Goal: Task Accomplishment & Management: Complete application form

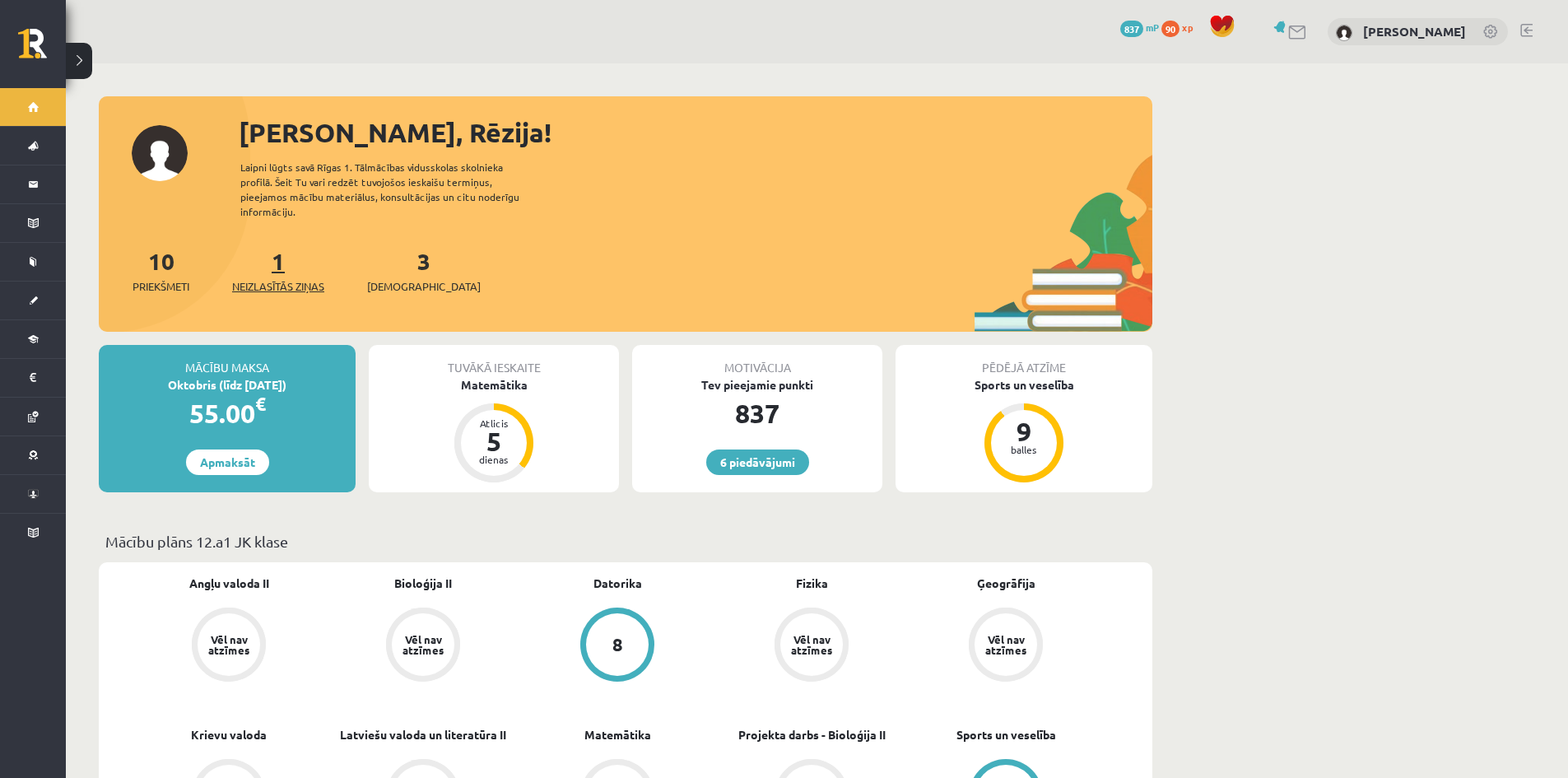
click at [306, 278] on span "Neizlasītās ziņas" at bounding box center [277, 286] width 92 height 16
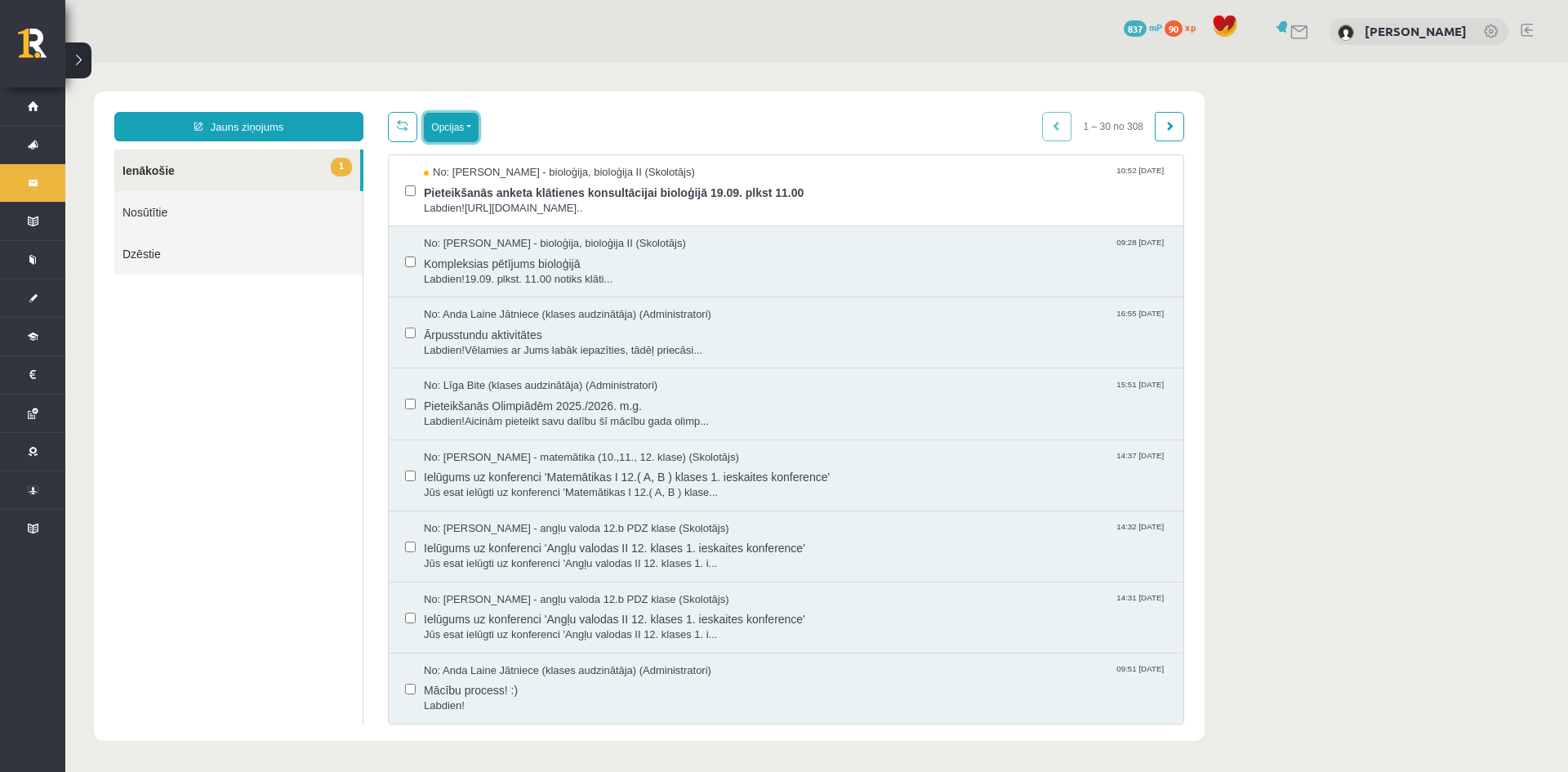
click at [467, 131] on button "Opcijas" at bounding box center [452, 127] width 55 height 29
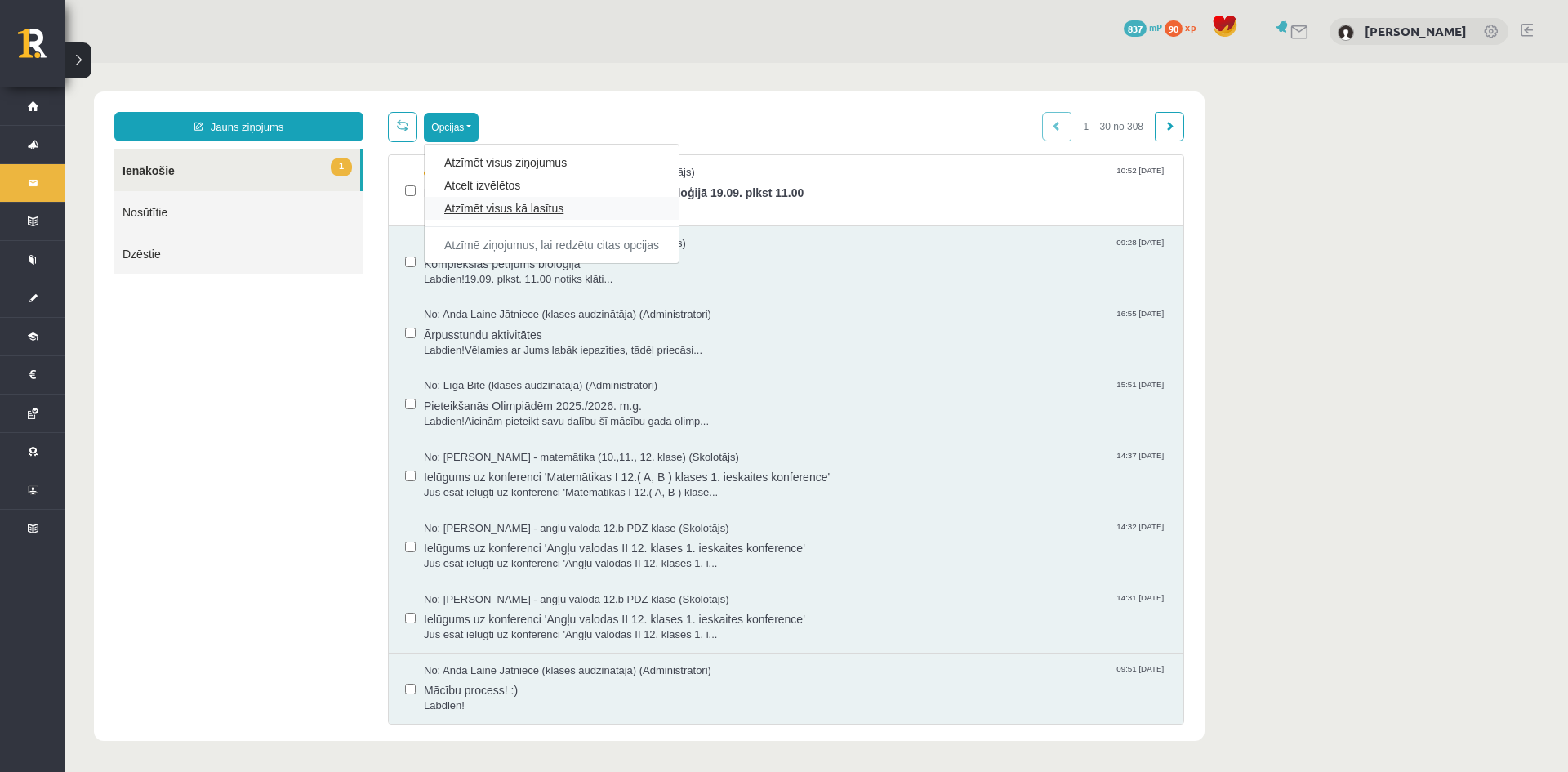
click at [475, 204] on link "Atzīmēt visus kā lasītus" at bounding box center [552, 207] width 215 height 16
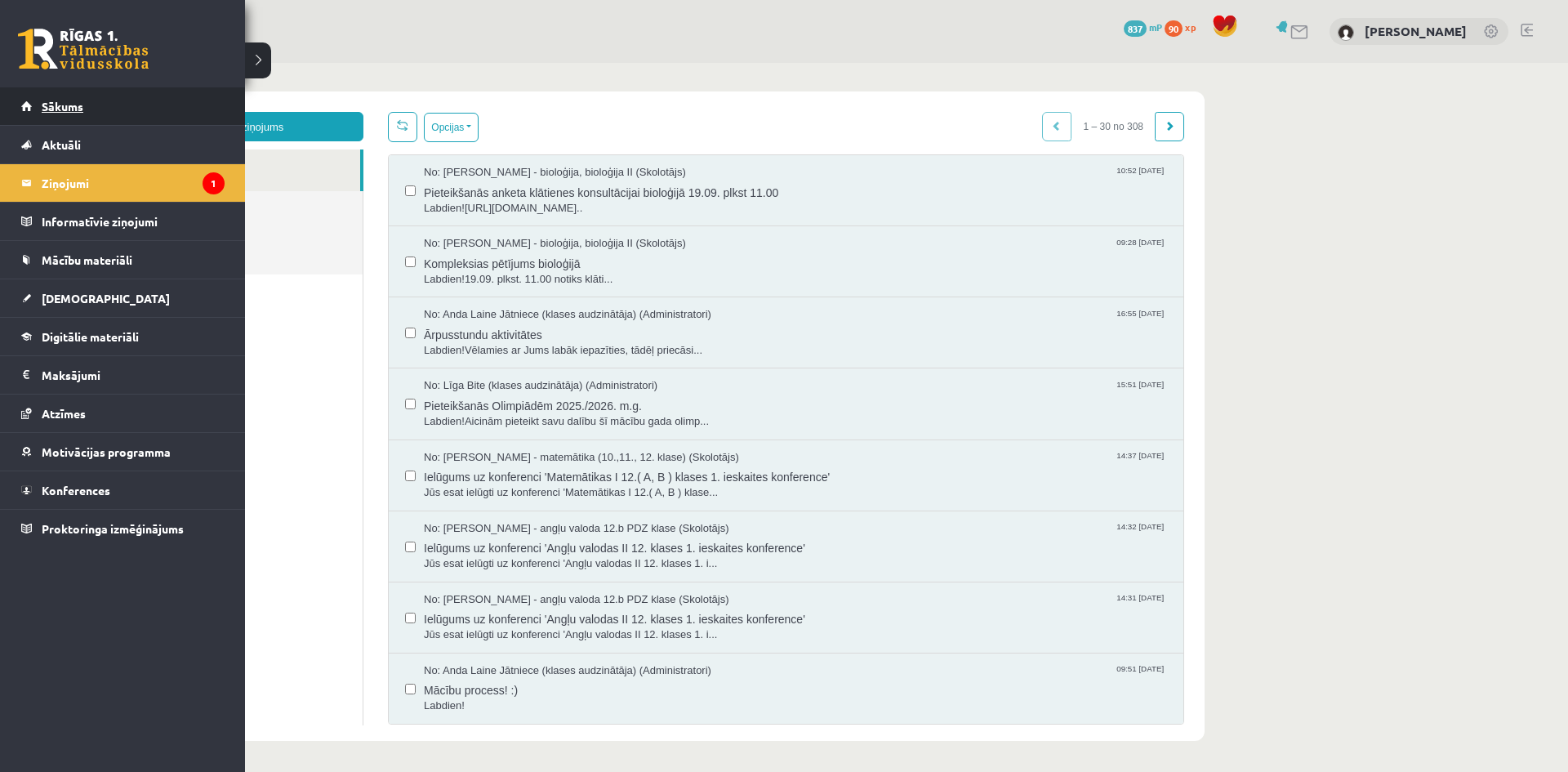
click at [53, 107] on span "Sākums" at bounding box center [62, 107] width 41 height 15
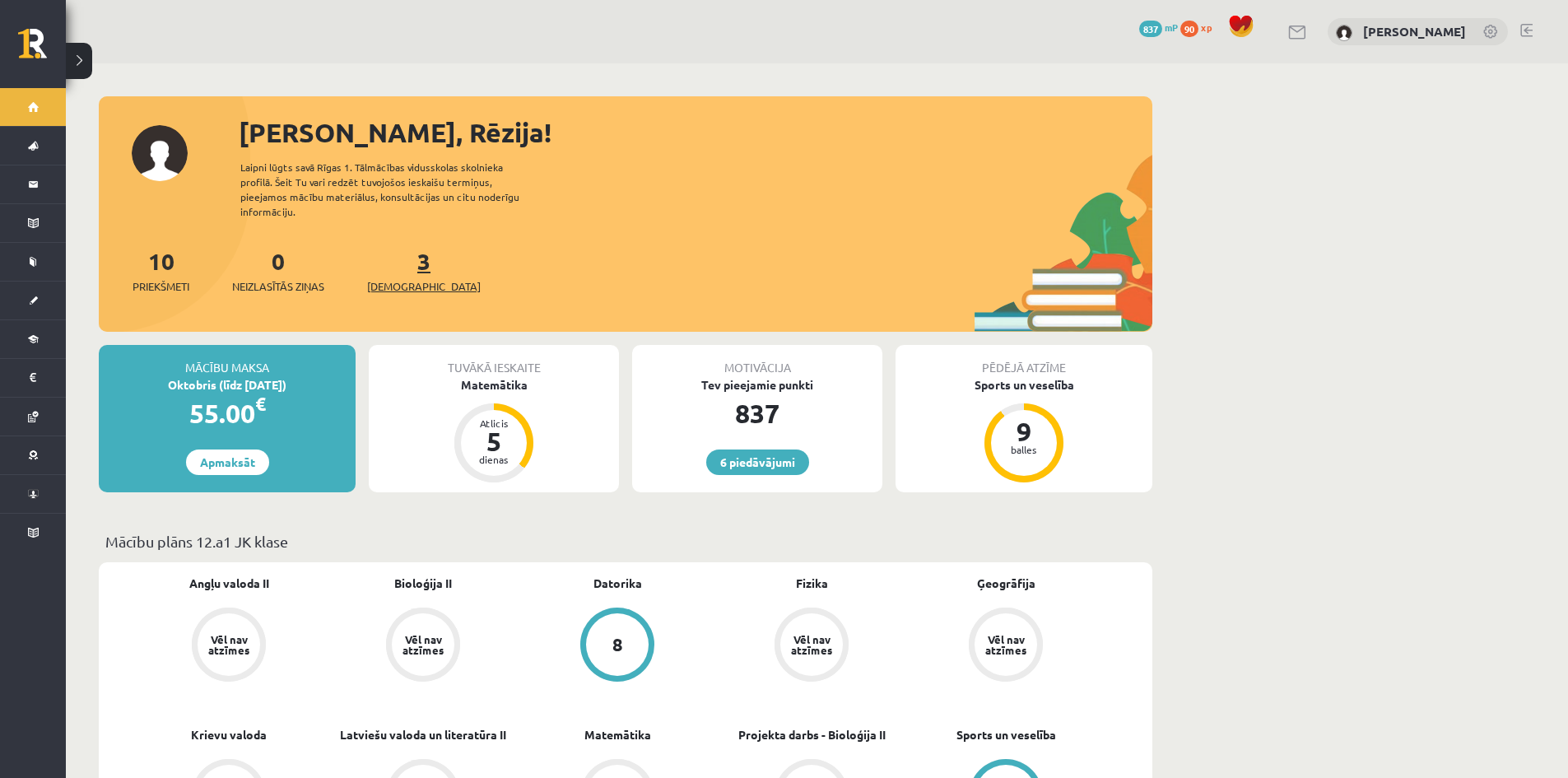
click at [409, 278] on span "[DEMOGRAPHIC_DATA]" at bounding box center [424, 286] width 114 height 16
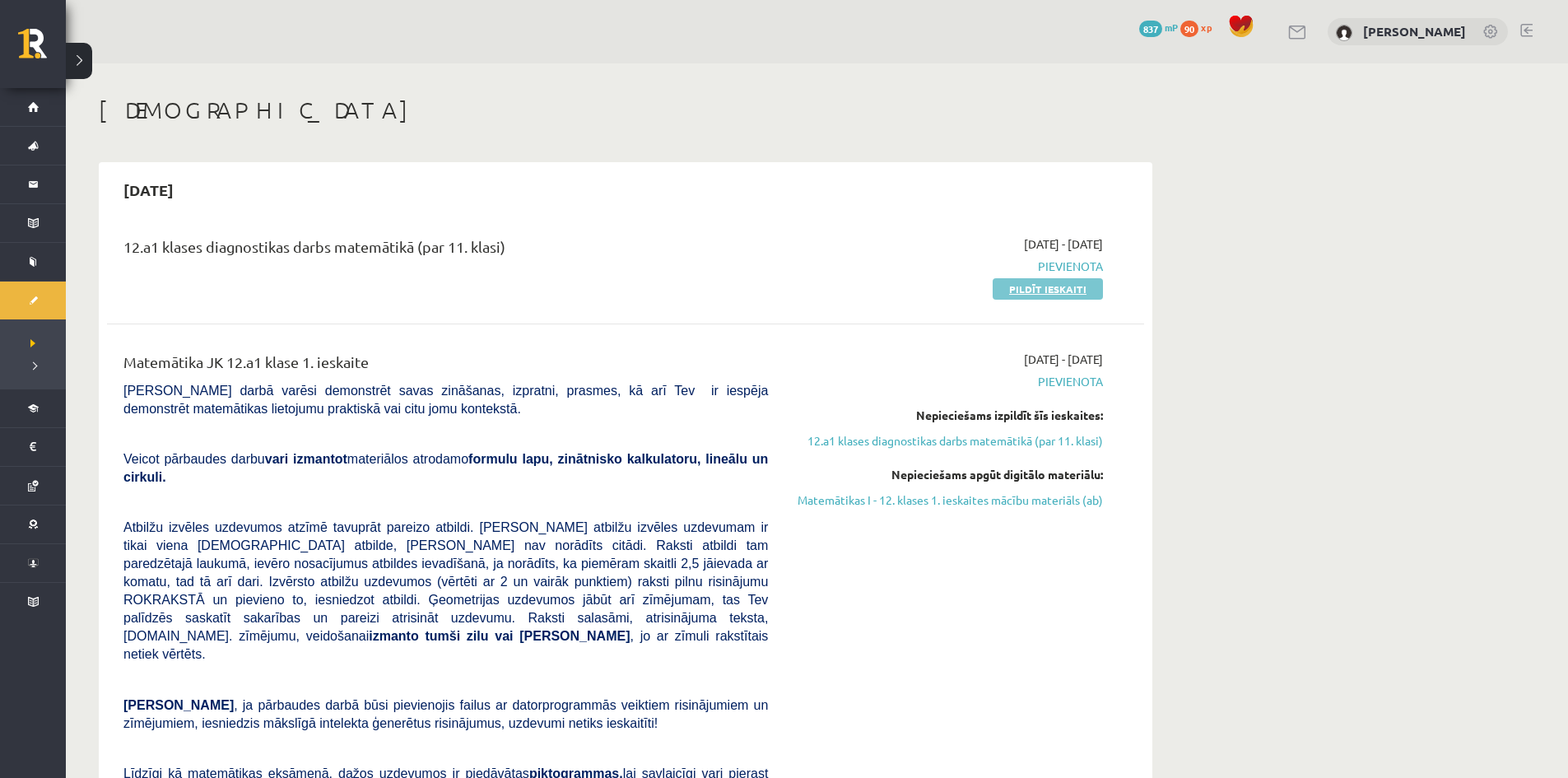
click at [1063, 294] on link "Pildīt ieskaiti" at bounding box center [1048, 289] width 110 height 22
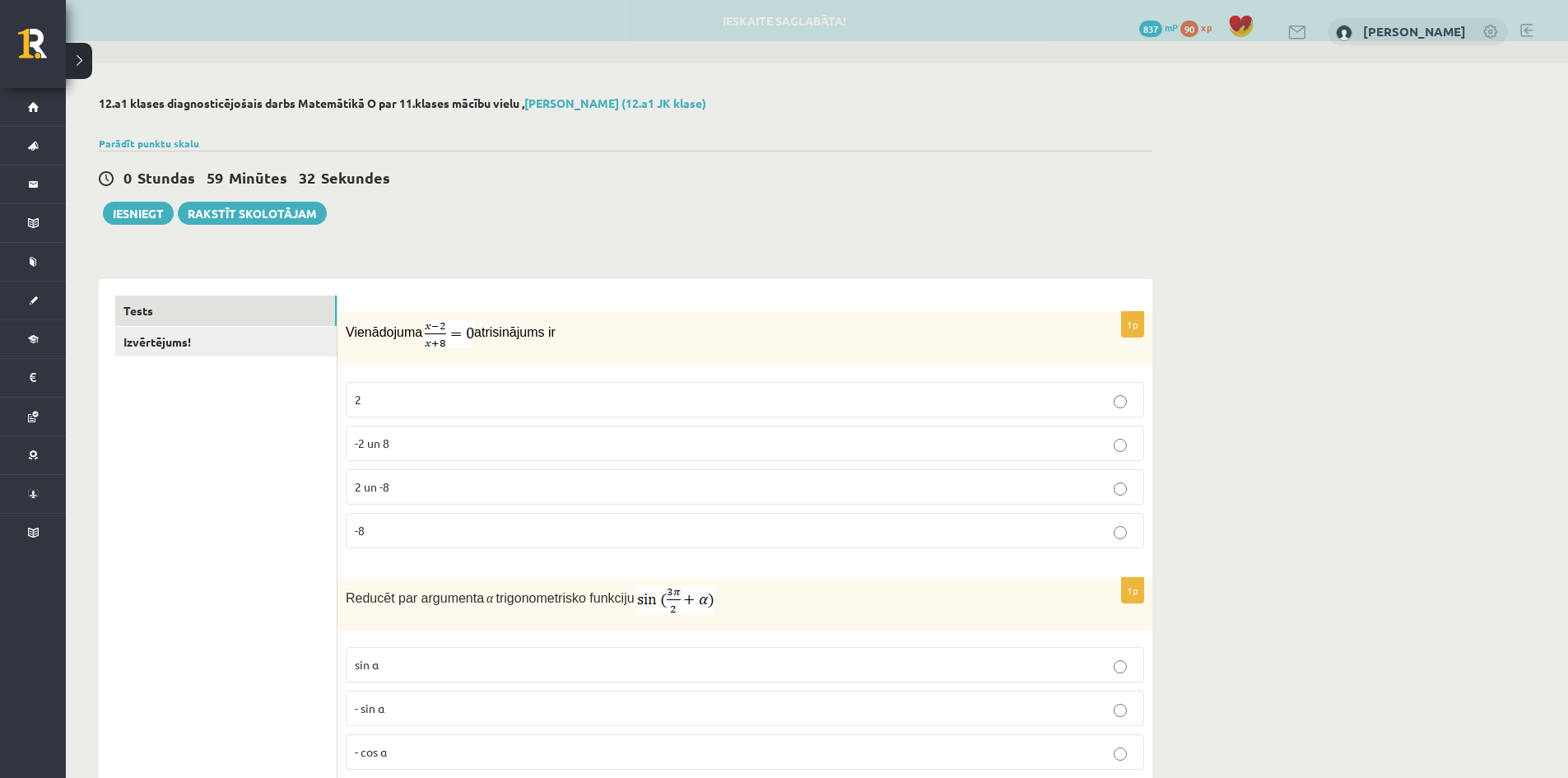
click at [428, 408] on p "2" at bounding box center [744, 399] width 780 height 17
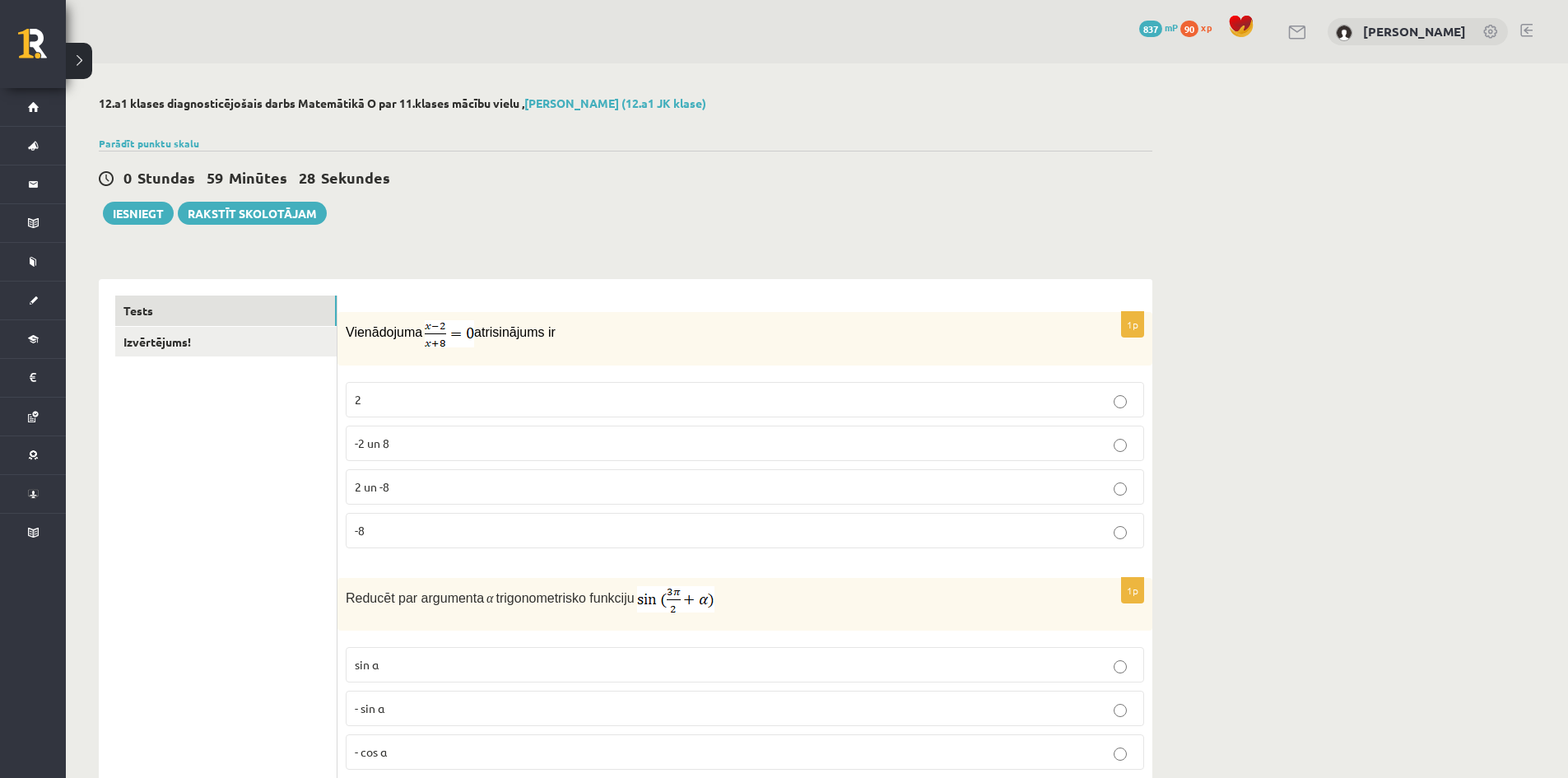
scroll to position [385, 0]
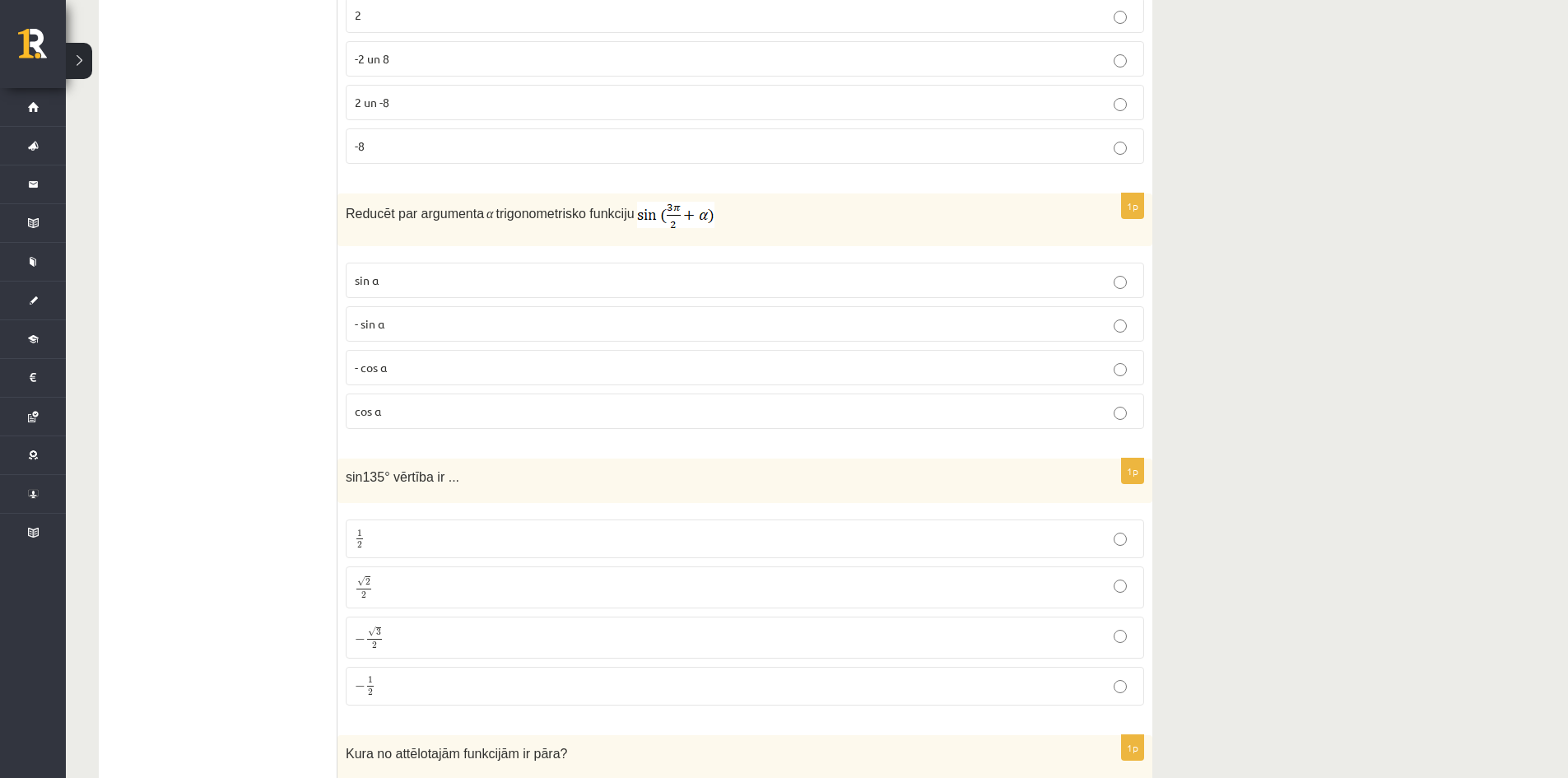
click at [420, 361] on p "- cos ⁡α" at bounding box center [744, 368] width 780 height 17
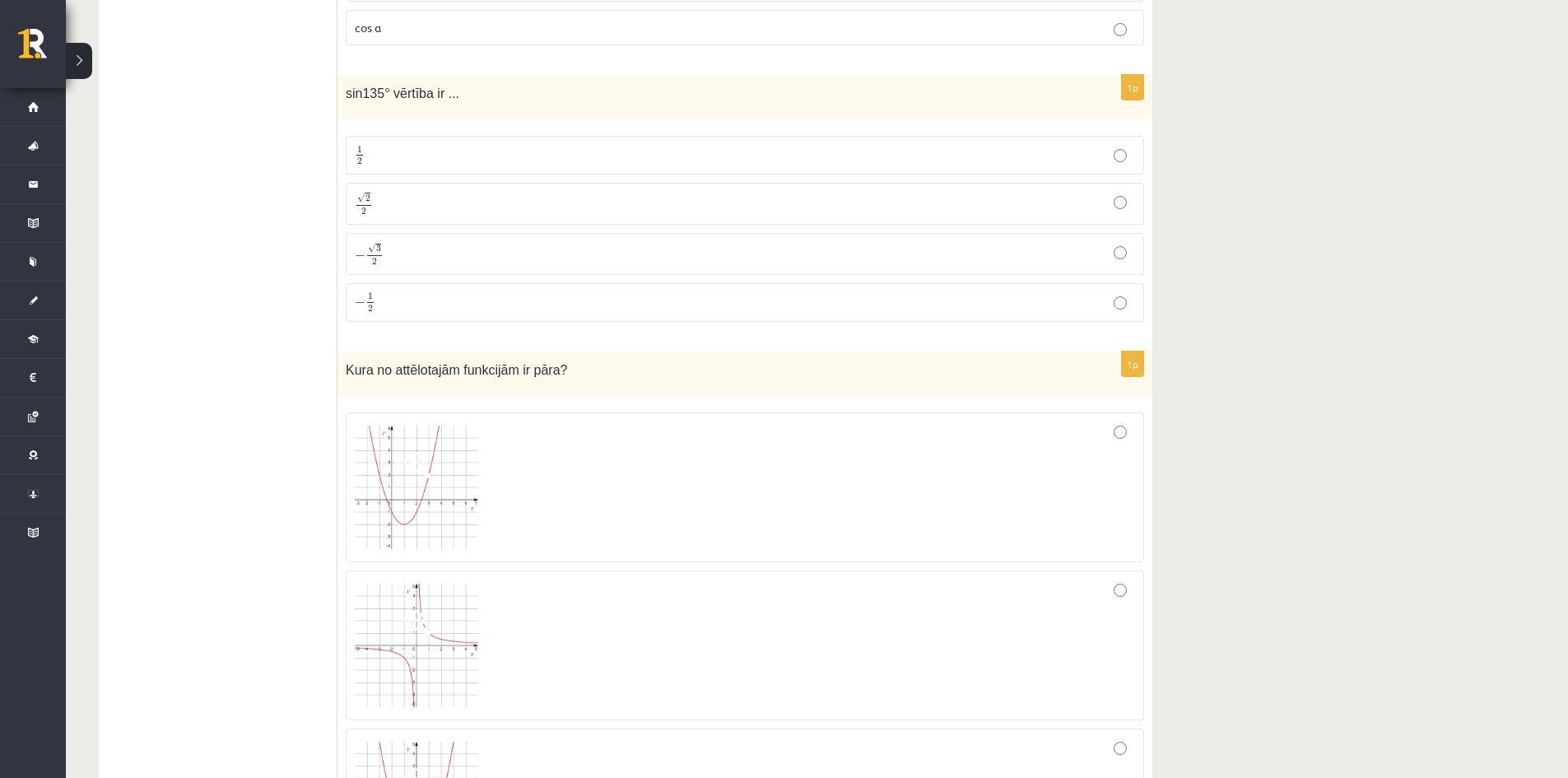
click at [377, 200] on p "√ 2 2 2 2" at bounding box center [744, 203] width 780 height 24
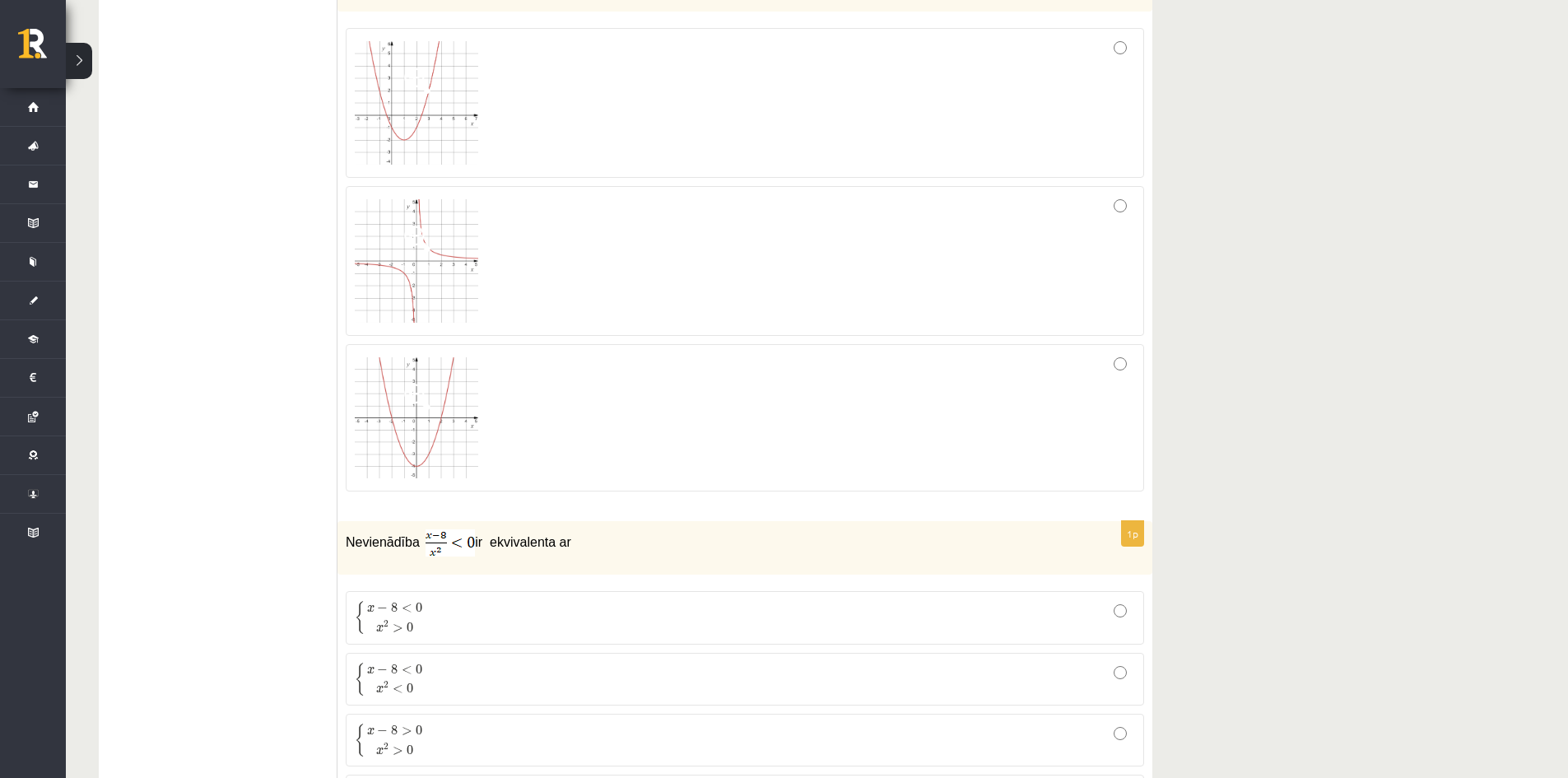
click at [585, 408] on div at bounding box center [744, 418] width 780 height 130
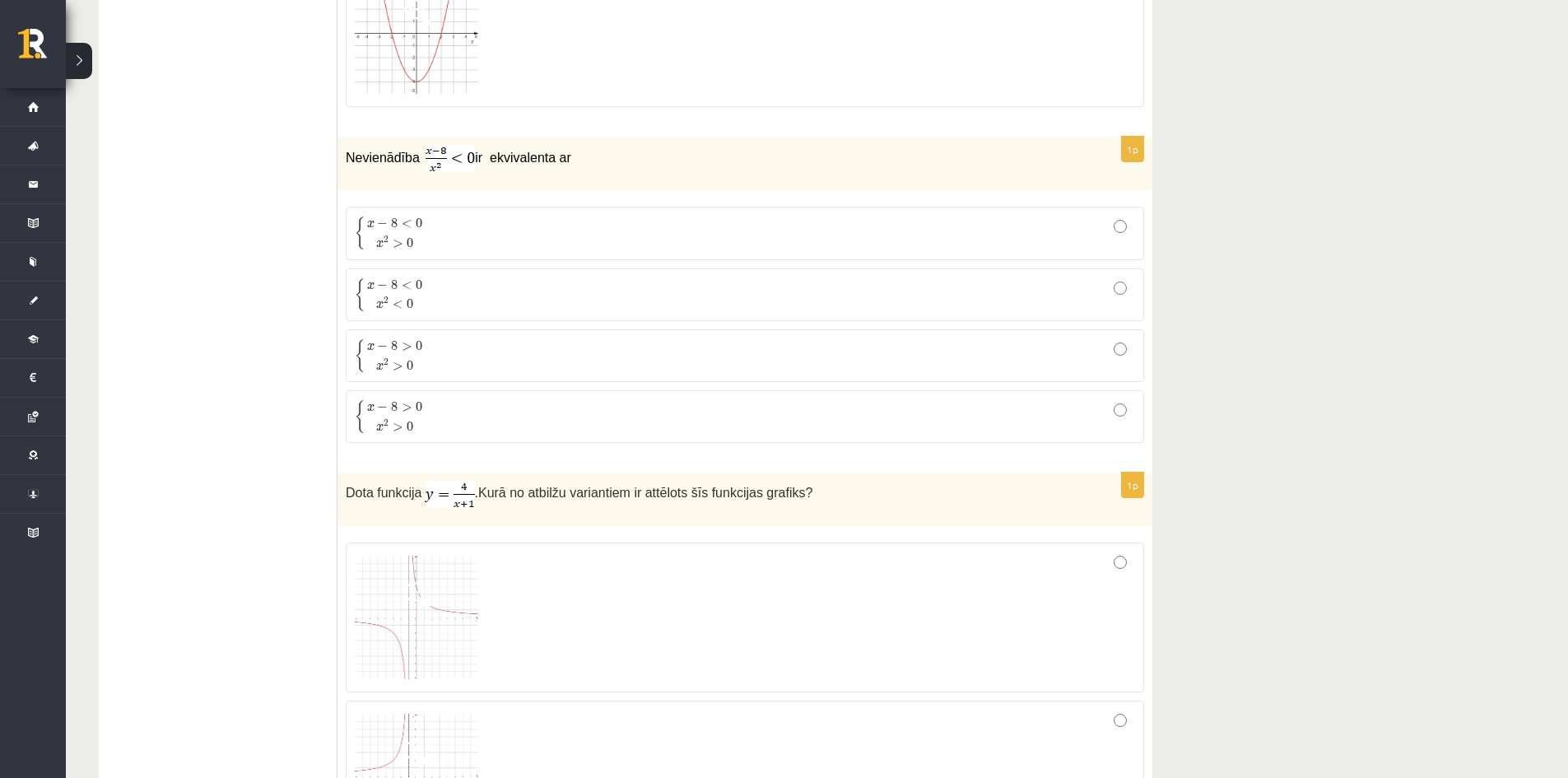
click at [426, 231] on span "{ x − 8 < 0 x 2 > 0" at bounding box center [390, 233] width 71 height 33
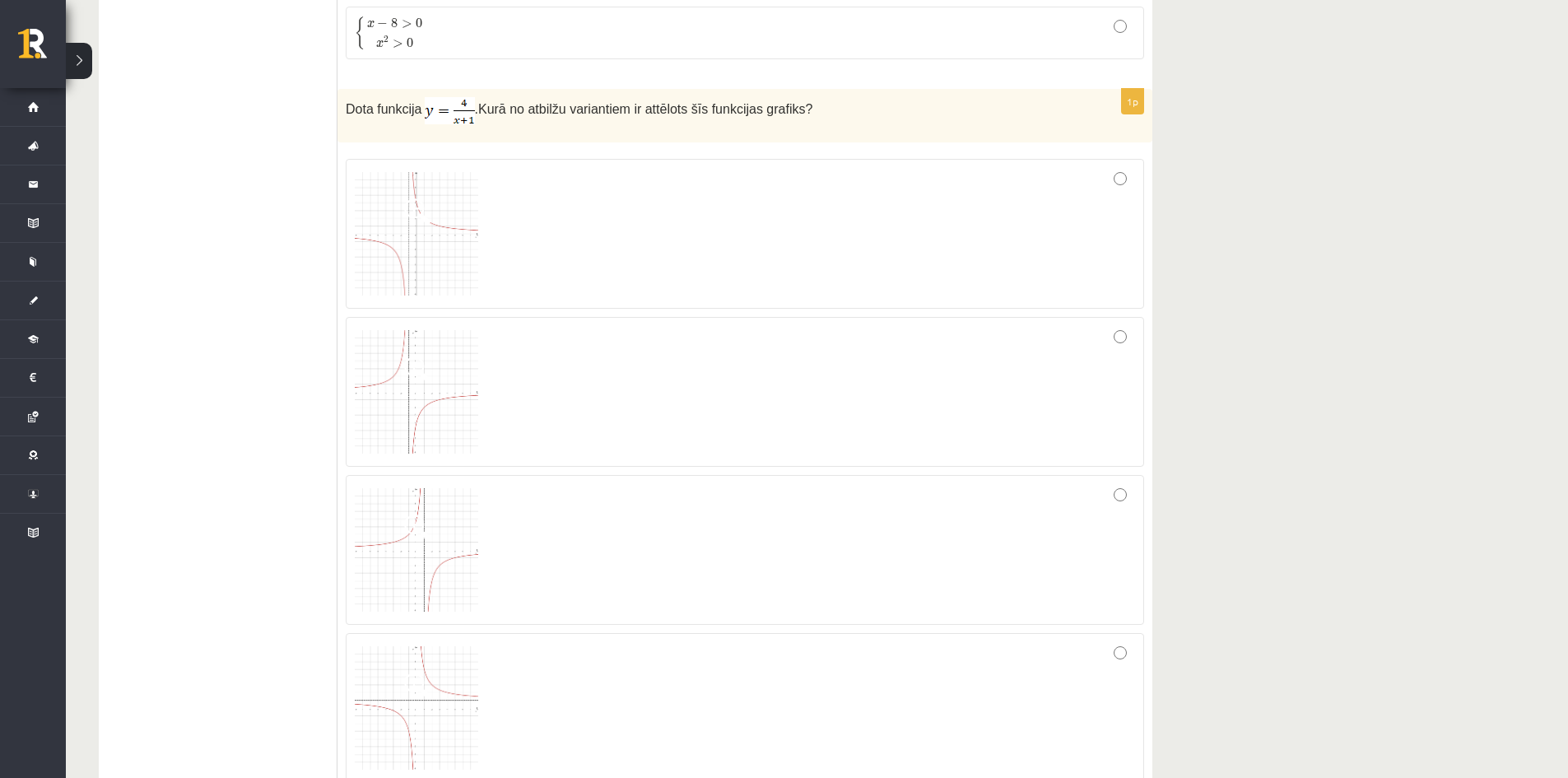
click at [403, 234] on img at bounding box center [416, 234] width 124 height 123
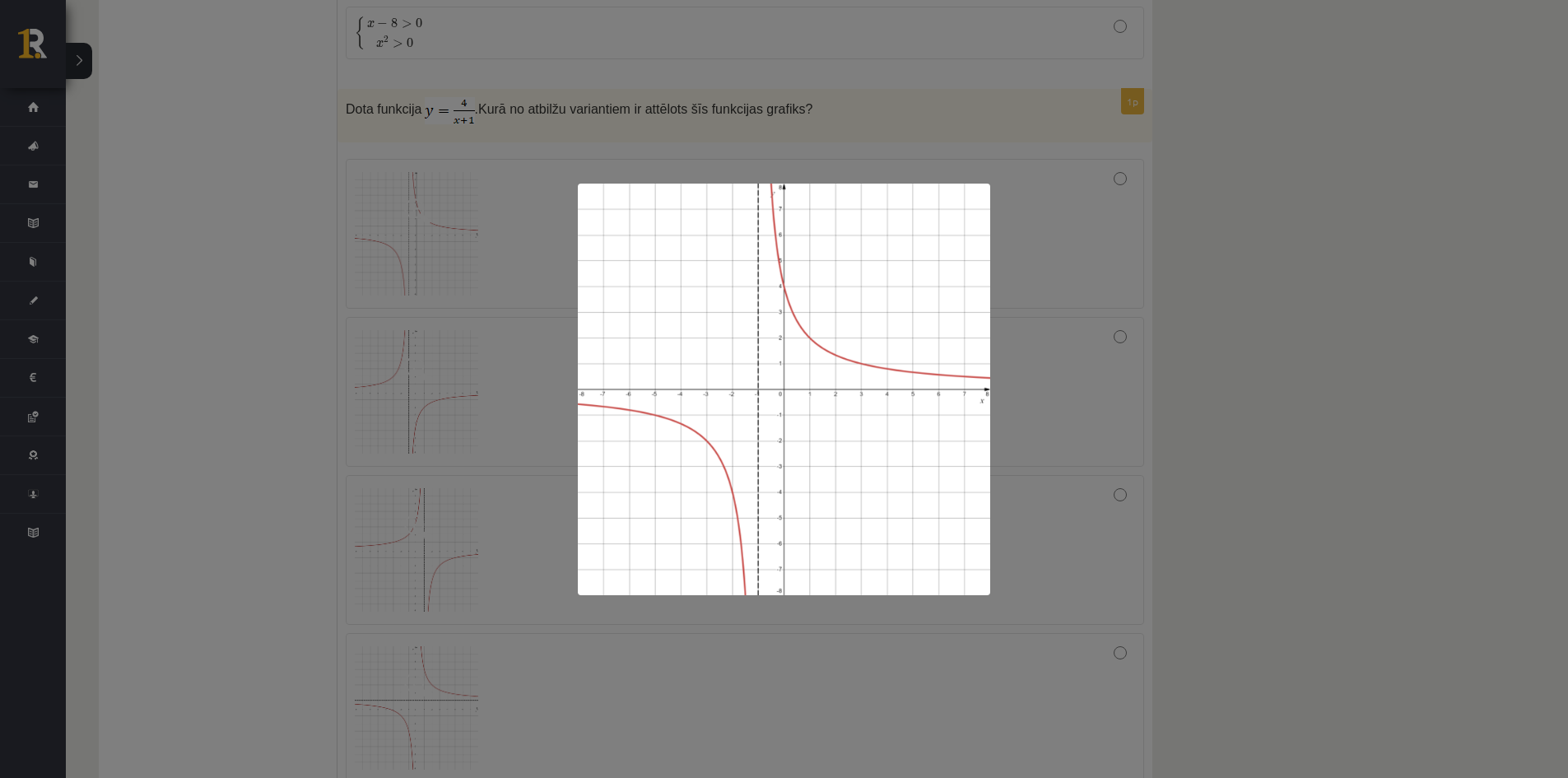
click at [749, 634] on div at bounding box center [784, 389] width 1568 height 778
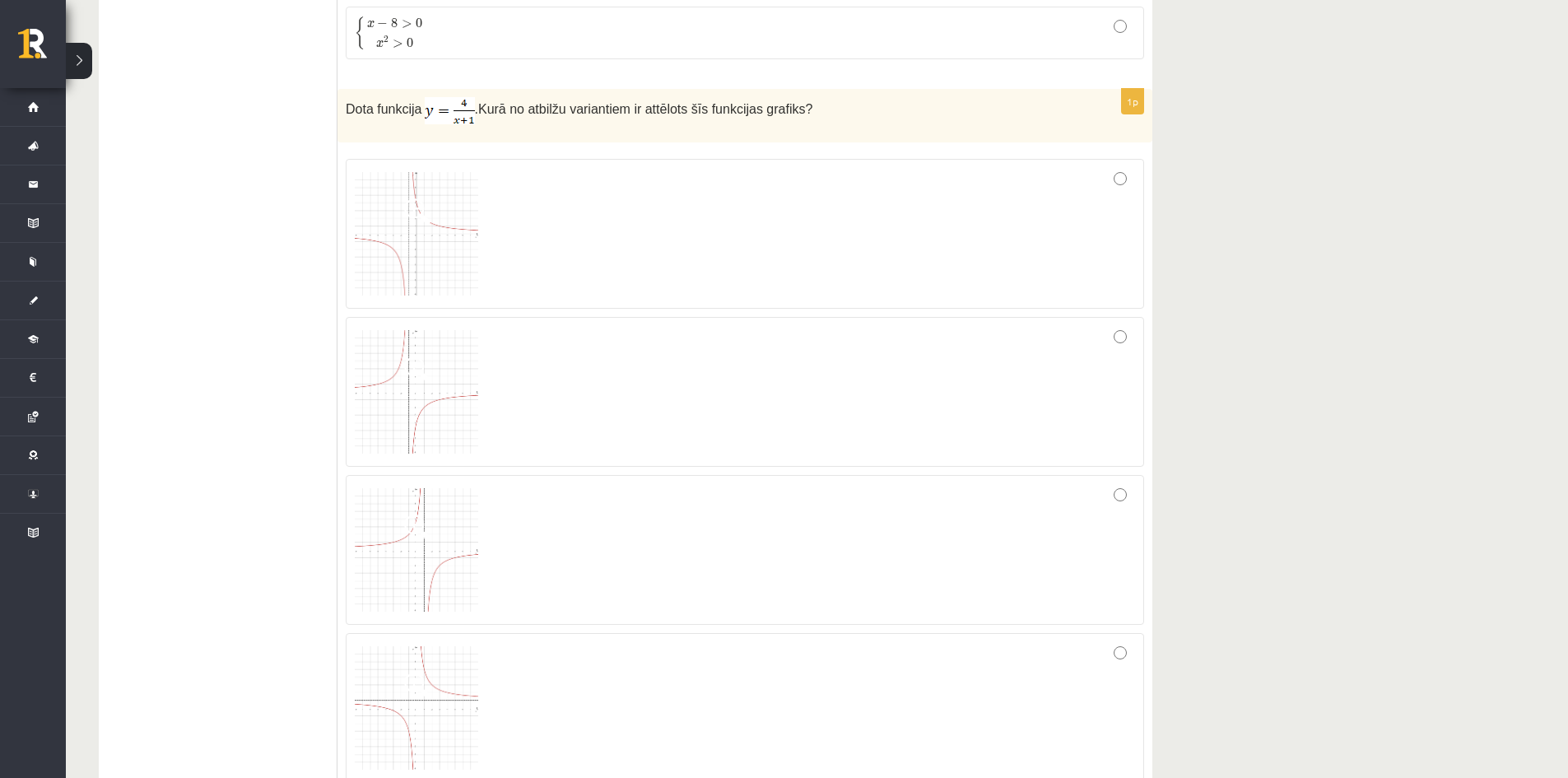
click at [422, 686] on span at bounding box center [417, 686] width 27 height 27
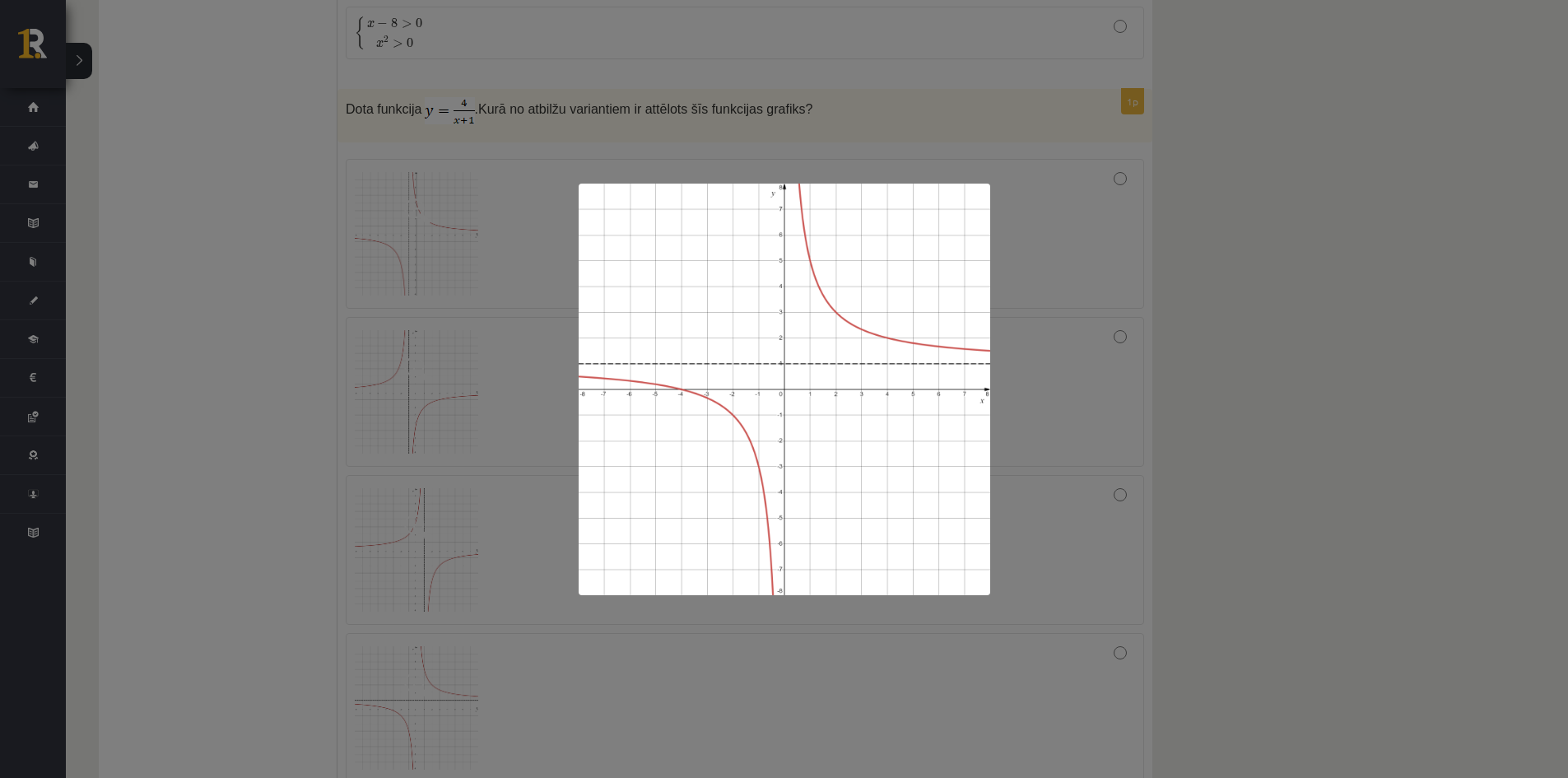
click at [626, 674] on div at bounding box center [784, 389] width 1568 height 778
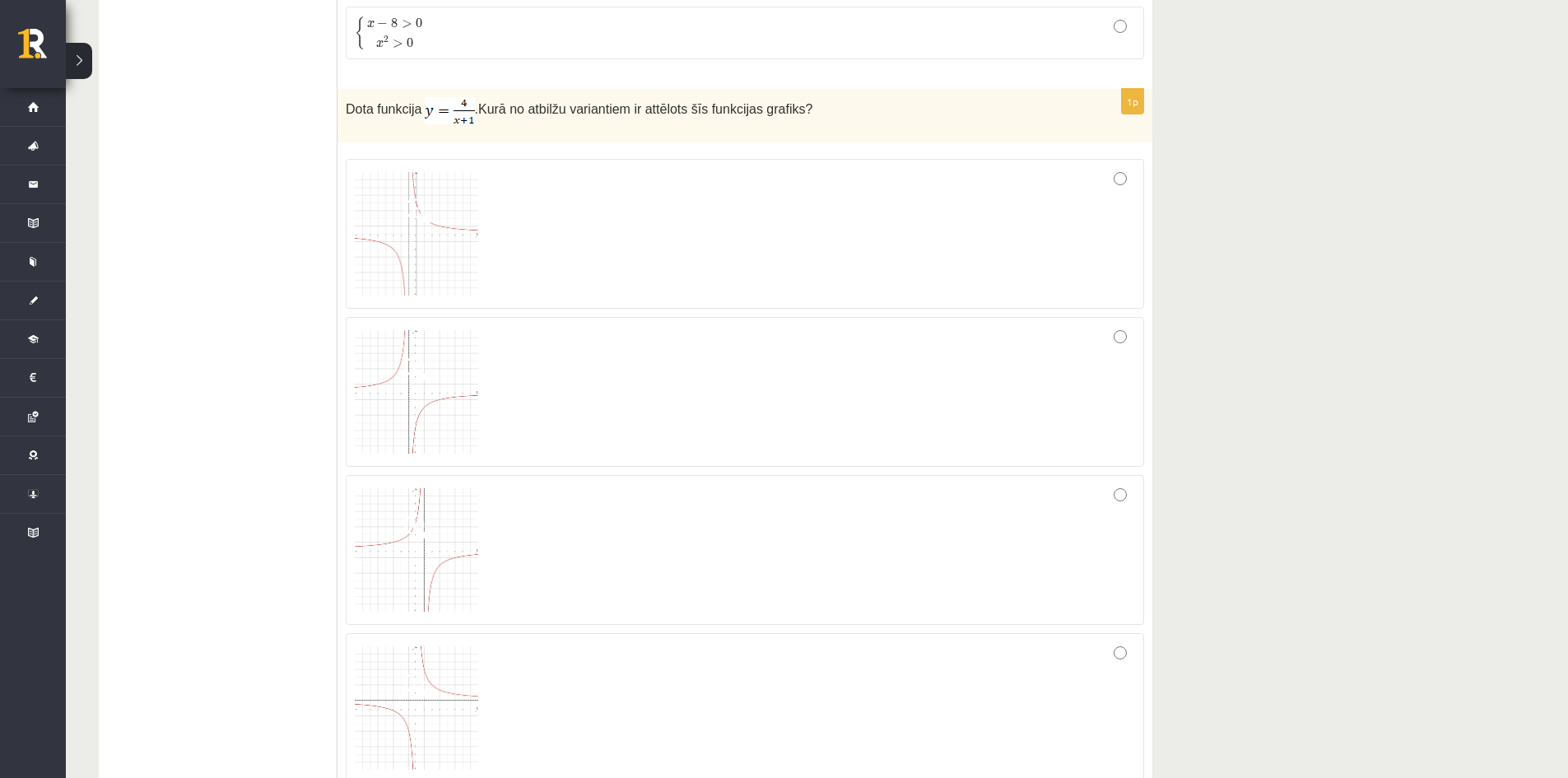
click at [575, 252] on div at bounding box center [744, 234] width 780 height 132
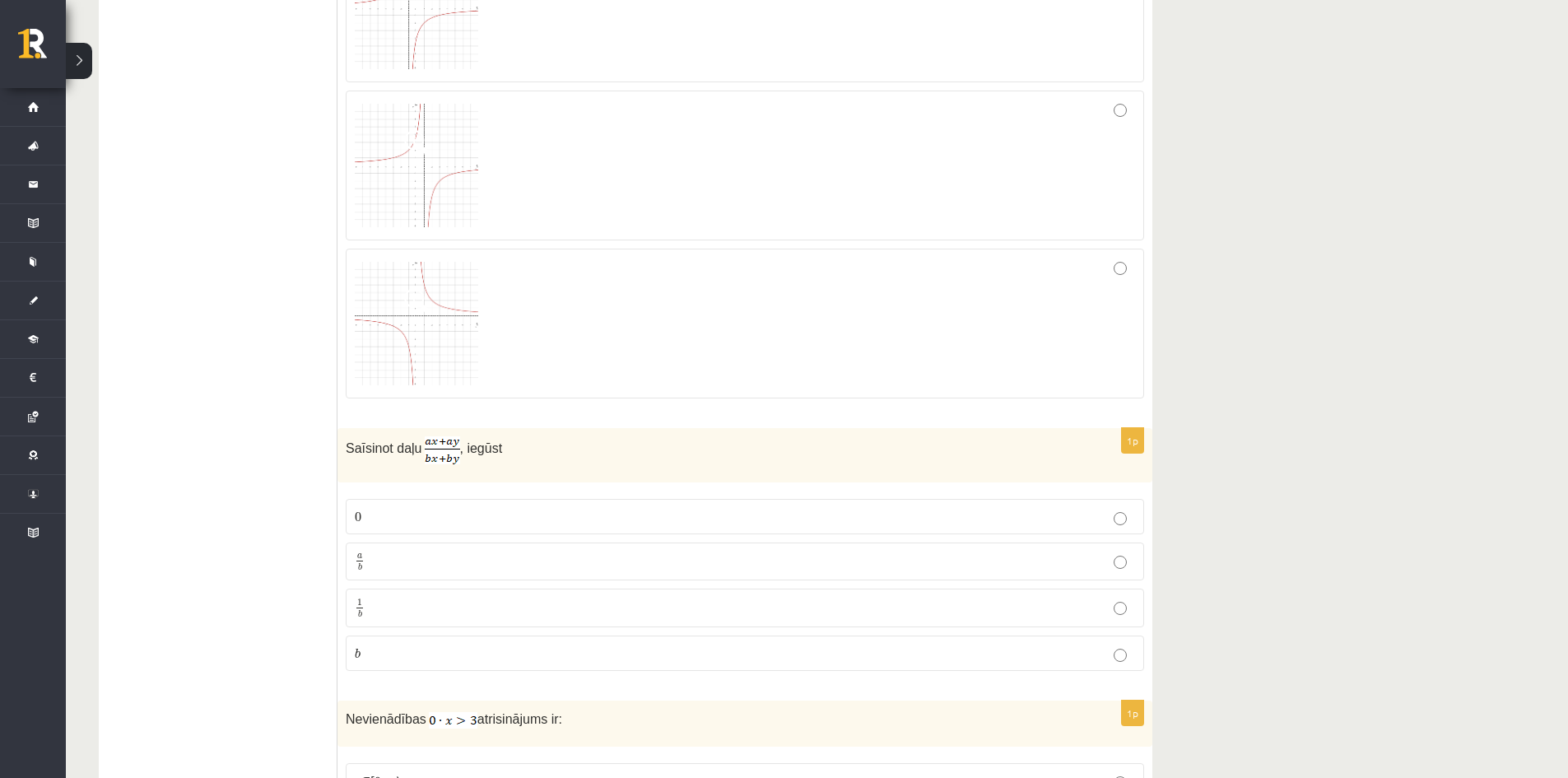
click at [458, 555] on p "a b a b" at bounding box center [744, 561] width 780 height 21
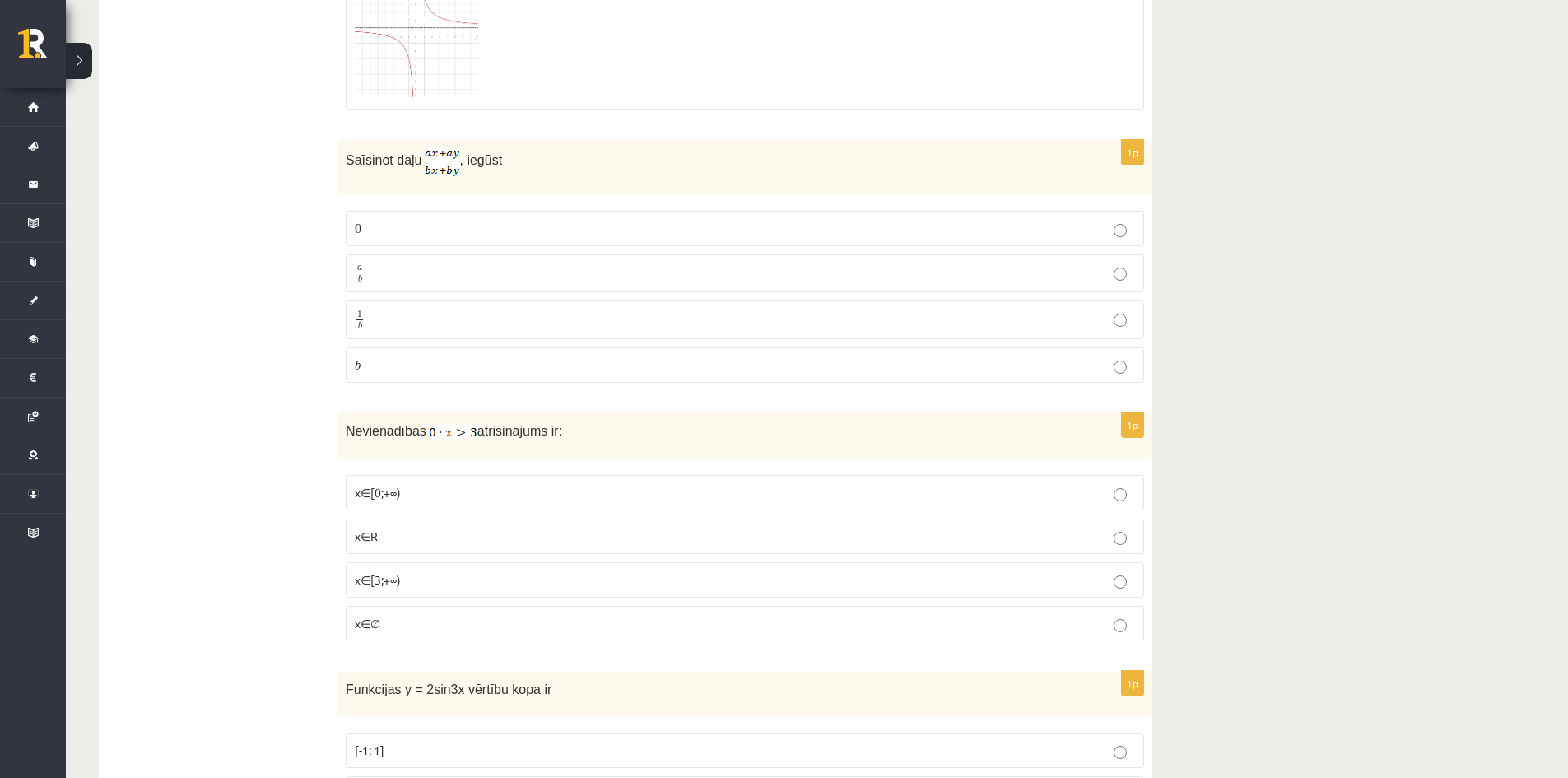
scroll to position [2688, 0]
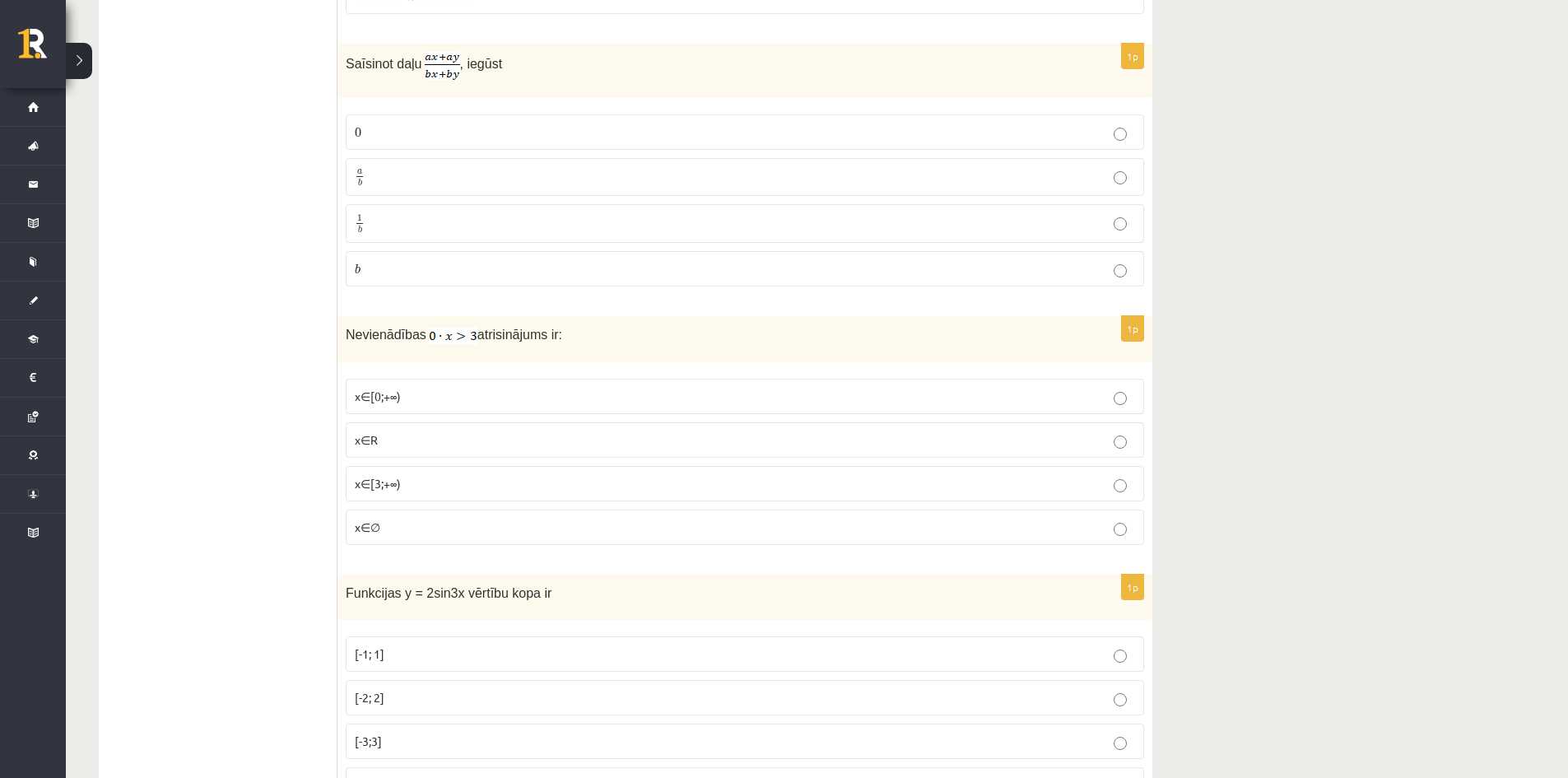
click at [381, 525] on p "x∈∅" at bounding box center [744, 527] width 780 height 17
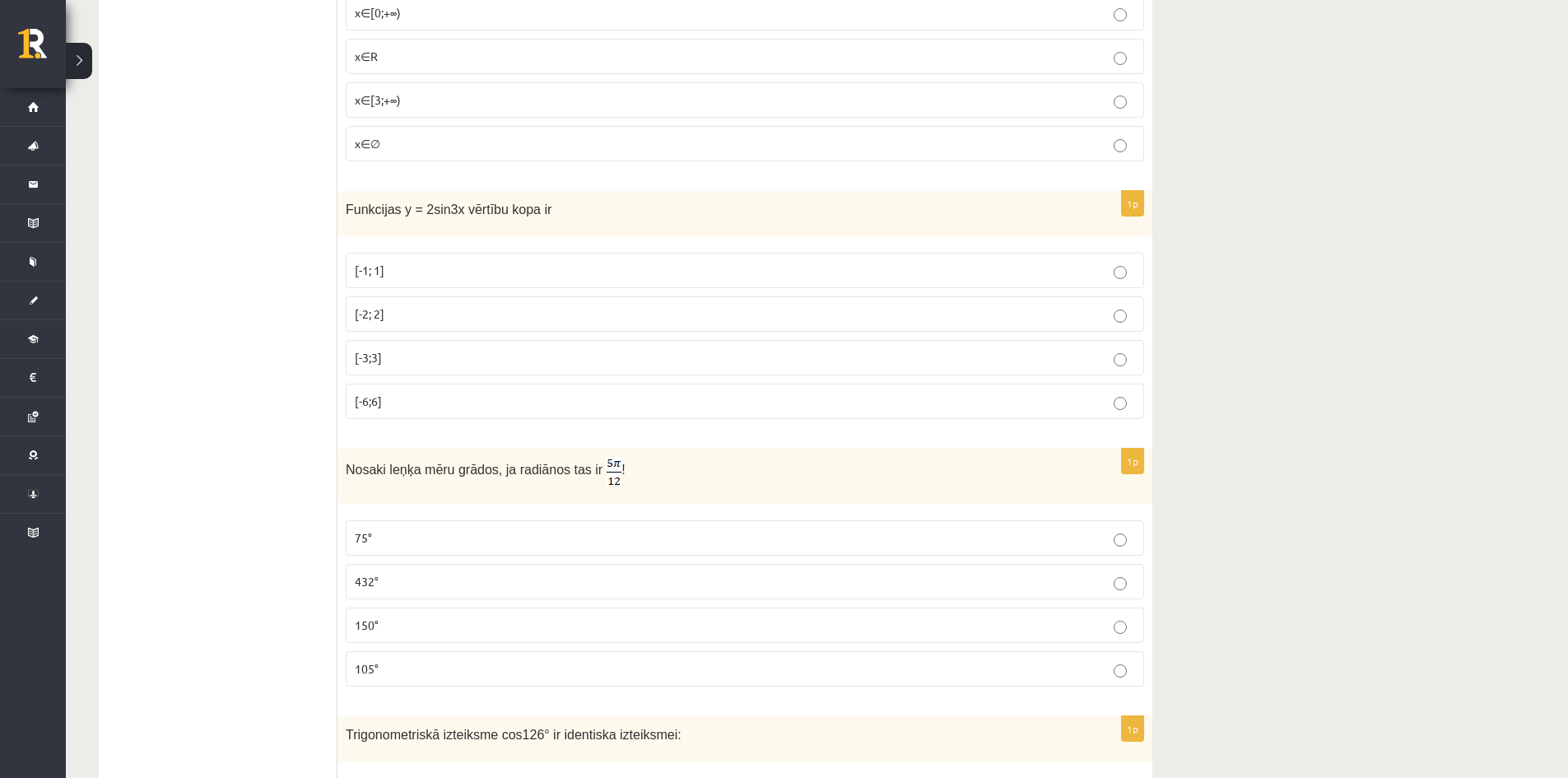
click at [388, 313] on p "[-2; 2]" at bounding box center [744, 313] width 780 height 17
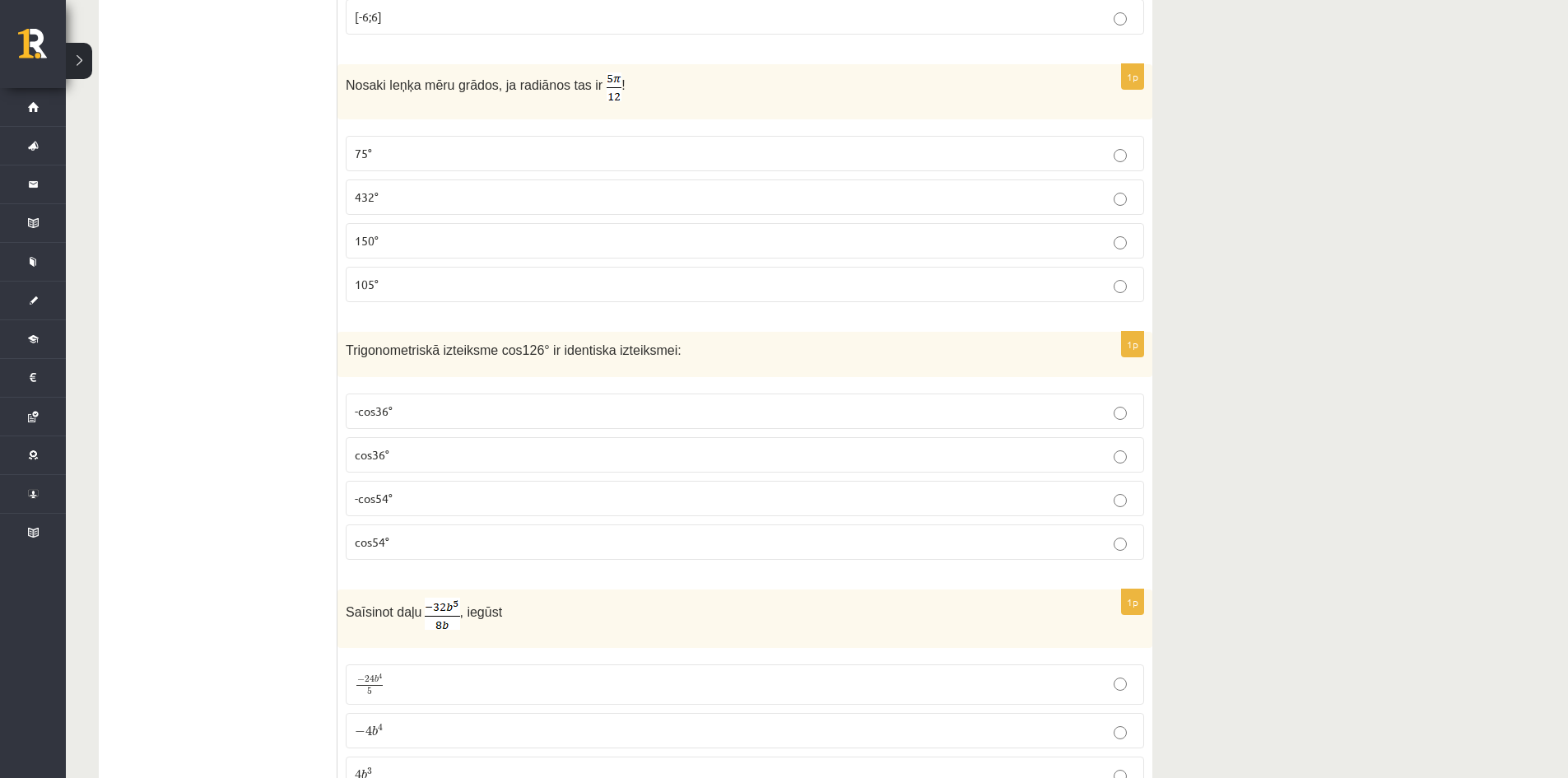
click at [403, 148] on p "75°" at bounding box center [744, 153] width 780 height 17
click at [446, 495] on p "-cos54°" at bounding box center [744, 498] width 780 height 17
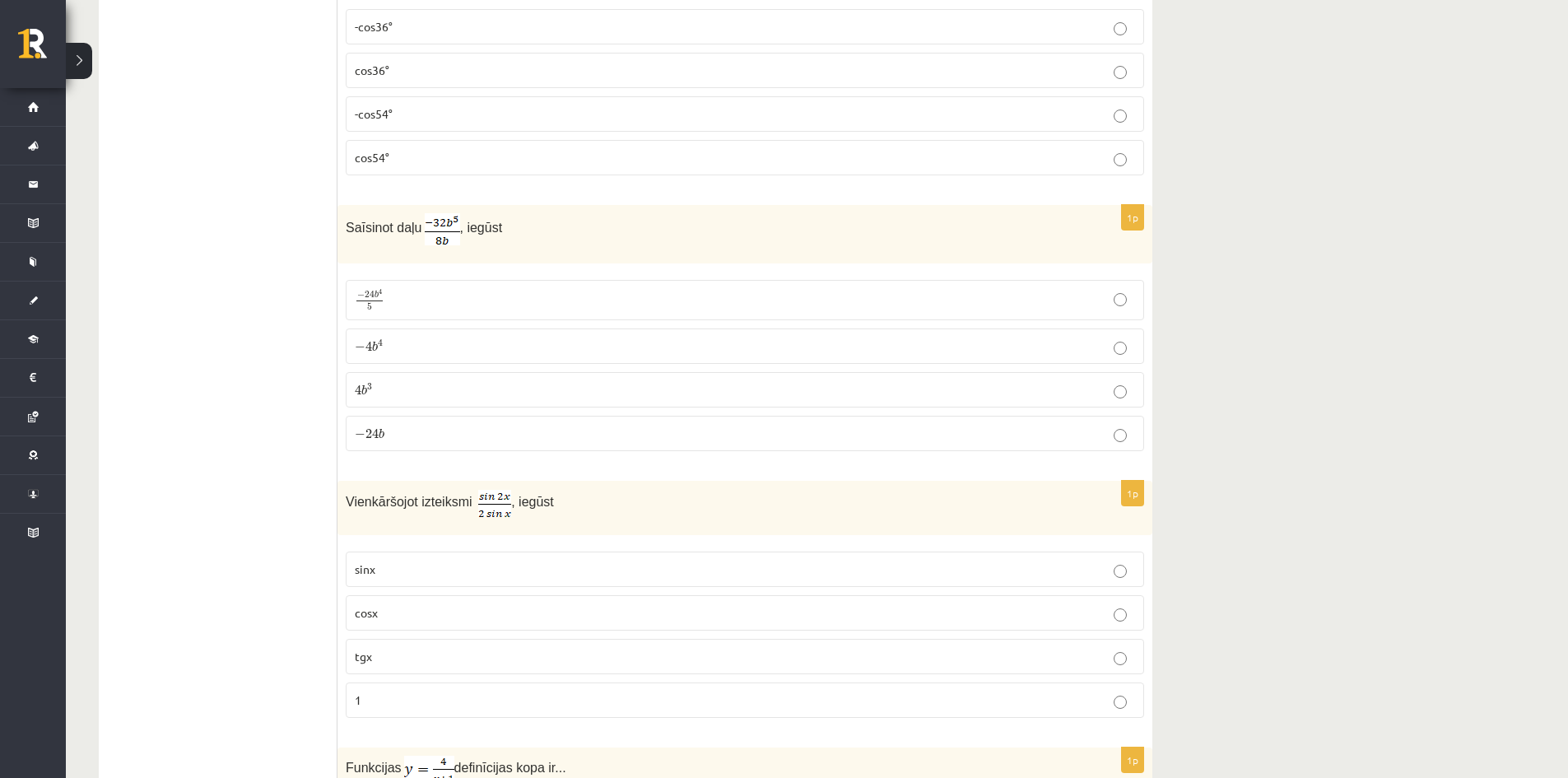
click at [403, 348] on p "− 4 b 4 − 4 b 4" at bounding box center [744, 346] width 780 height 17
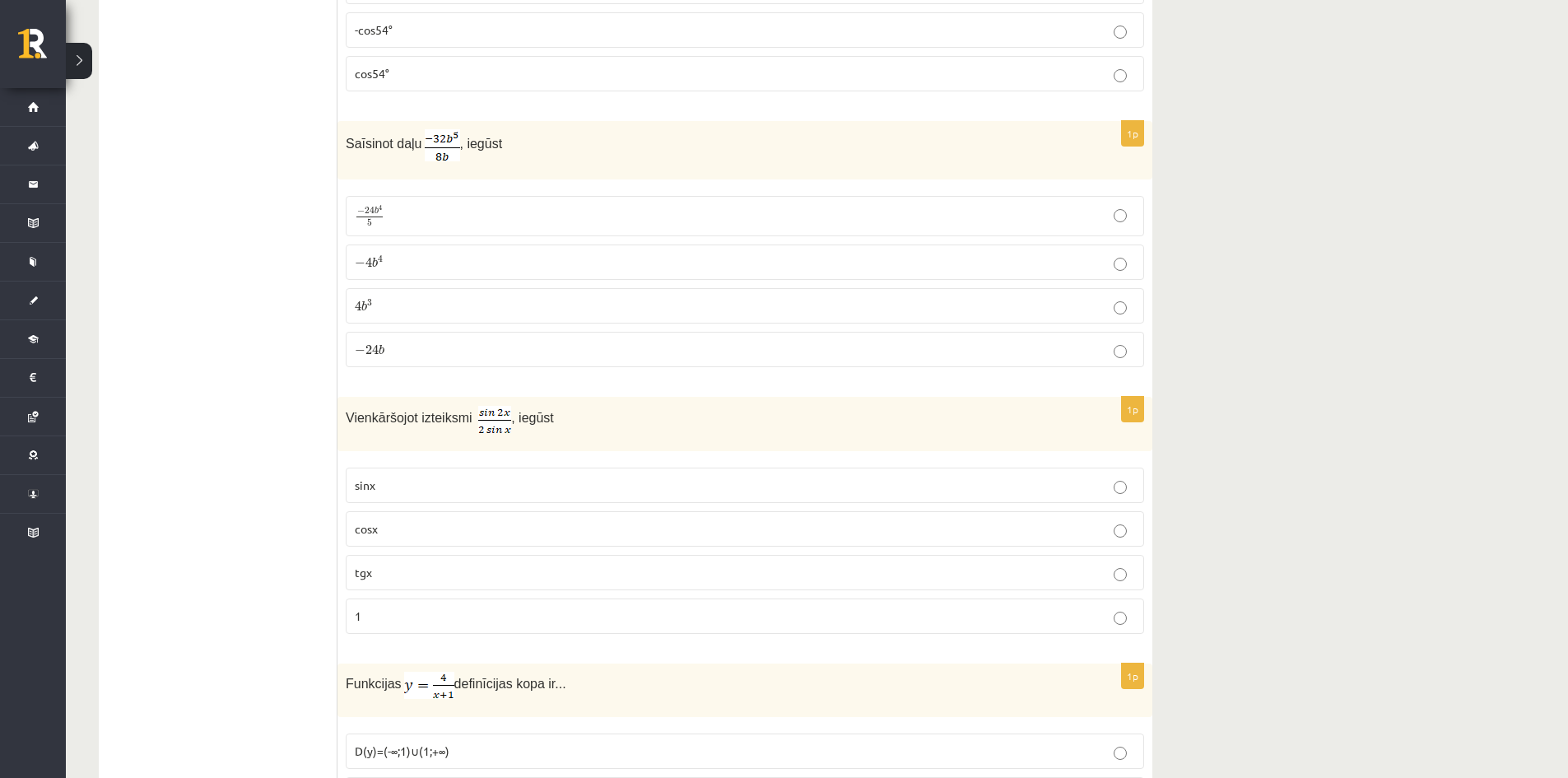
scroll to position [4223, 0]
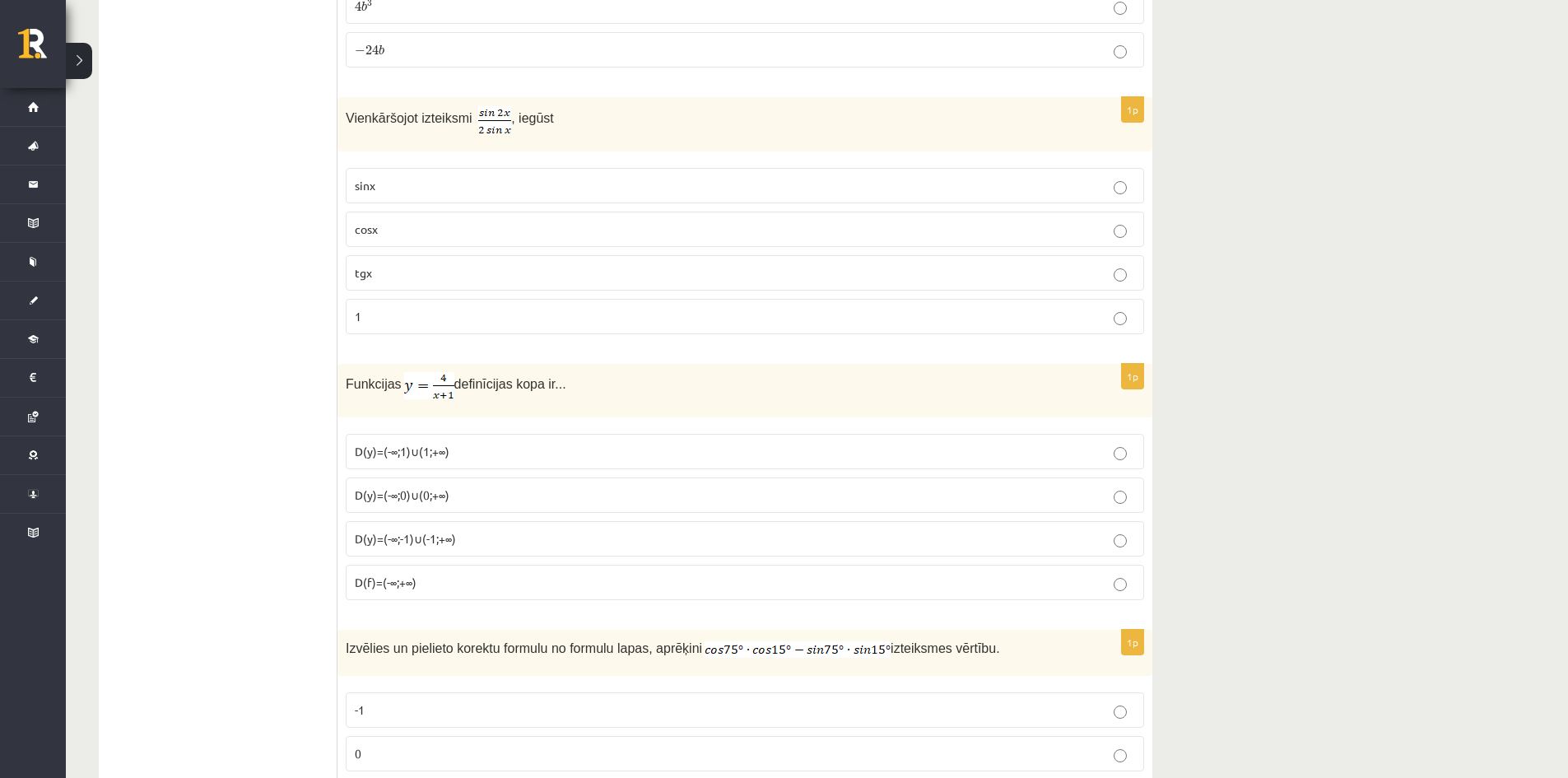
click at [399, 228] on p "cosx" at bounding box center [744, 229] width 780 height 17
click at [560, 534] on p "D(y)=(-∞;-1)∪(-1;+∞)" at bounding box center [744, 539] width 780 height 17
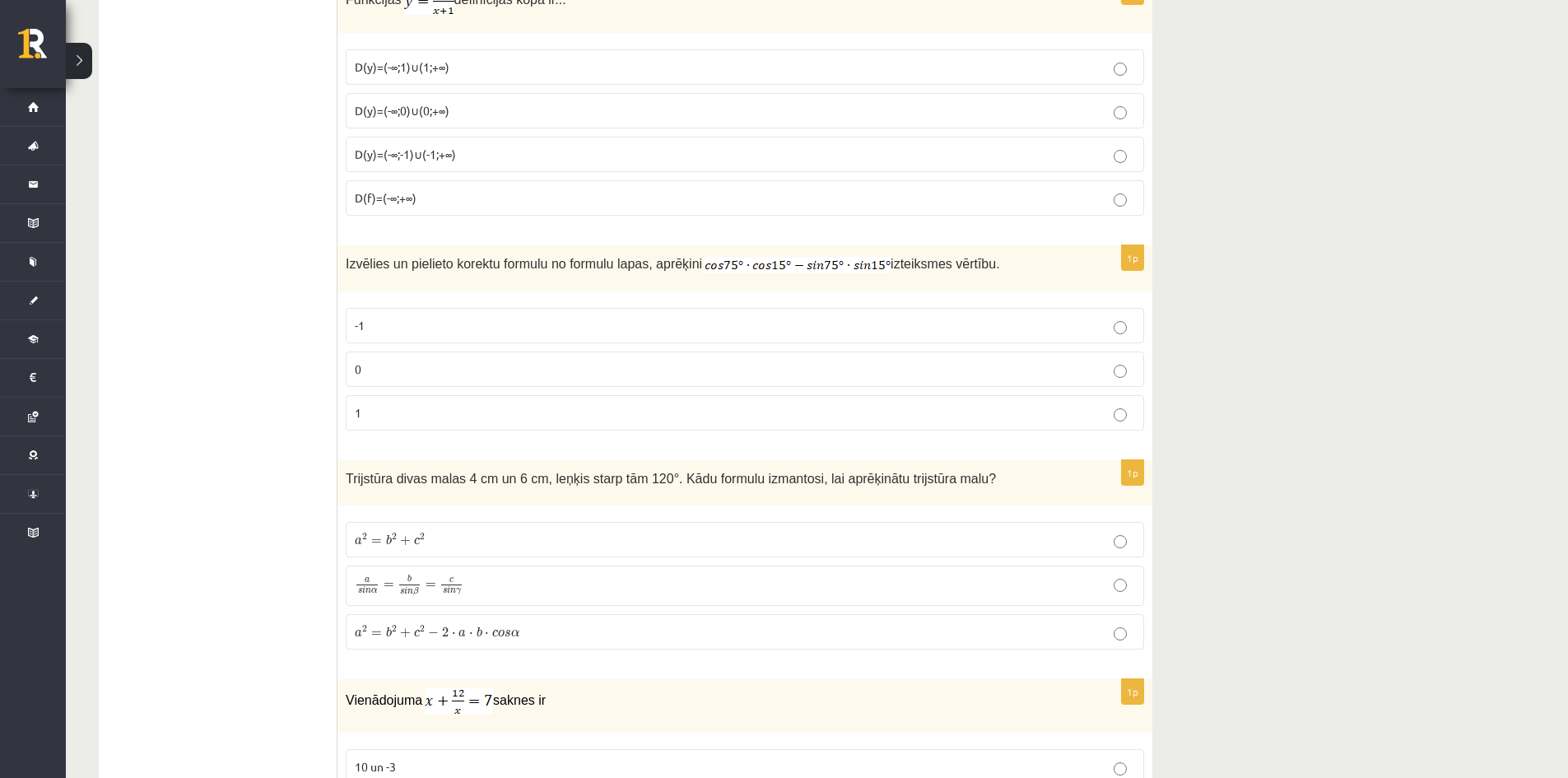
click at [462, 369] on p "0" at bounding box center [744, 369] width 780 height 17
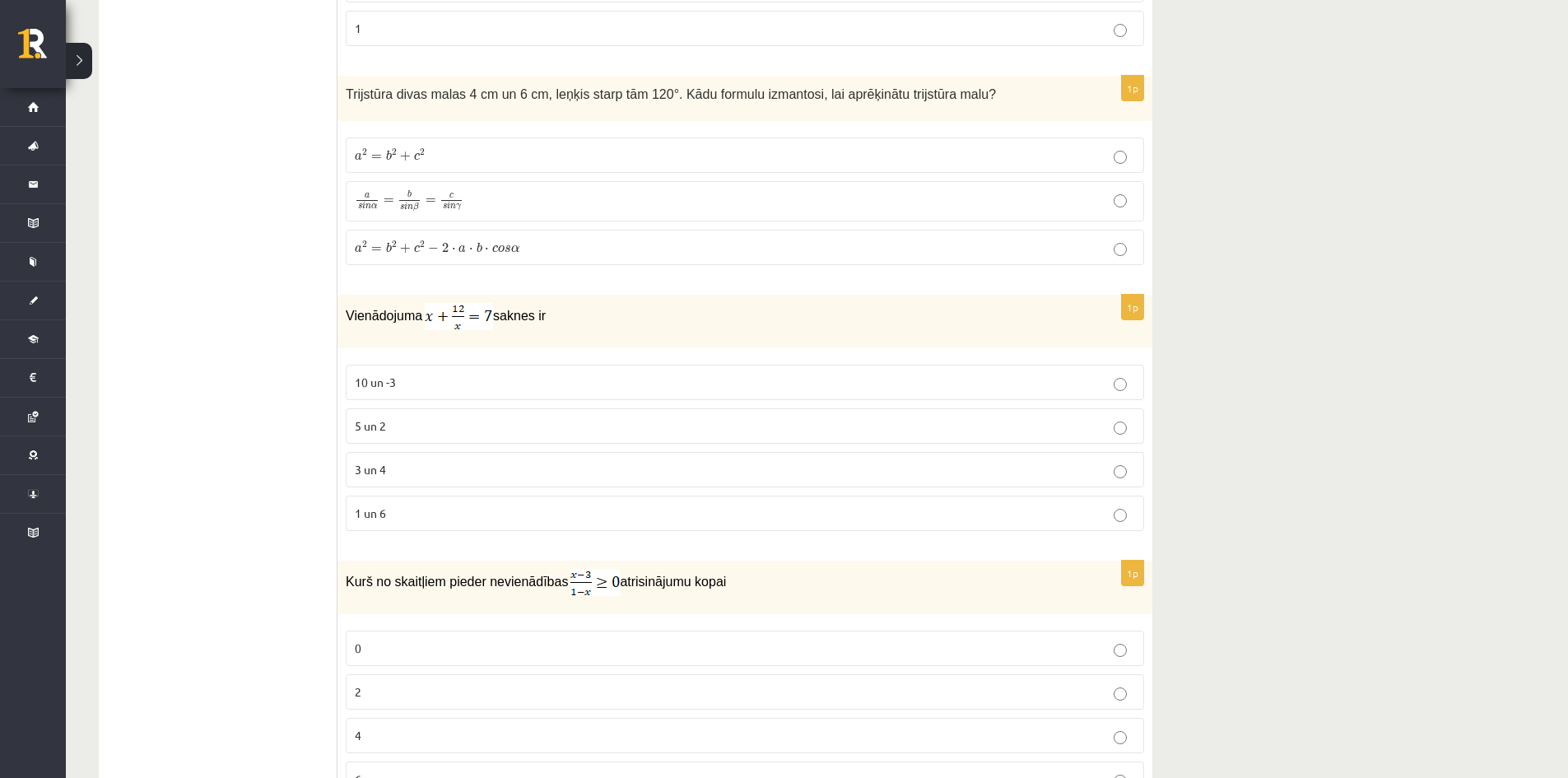
click at [432, 244] on span "−" at bounding box center [432, 248] width 10 height 9
click at [465, 463] on p "3 un 4" at bounding box center [744, 469] width 780 height 17
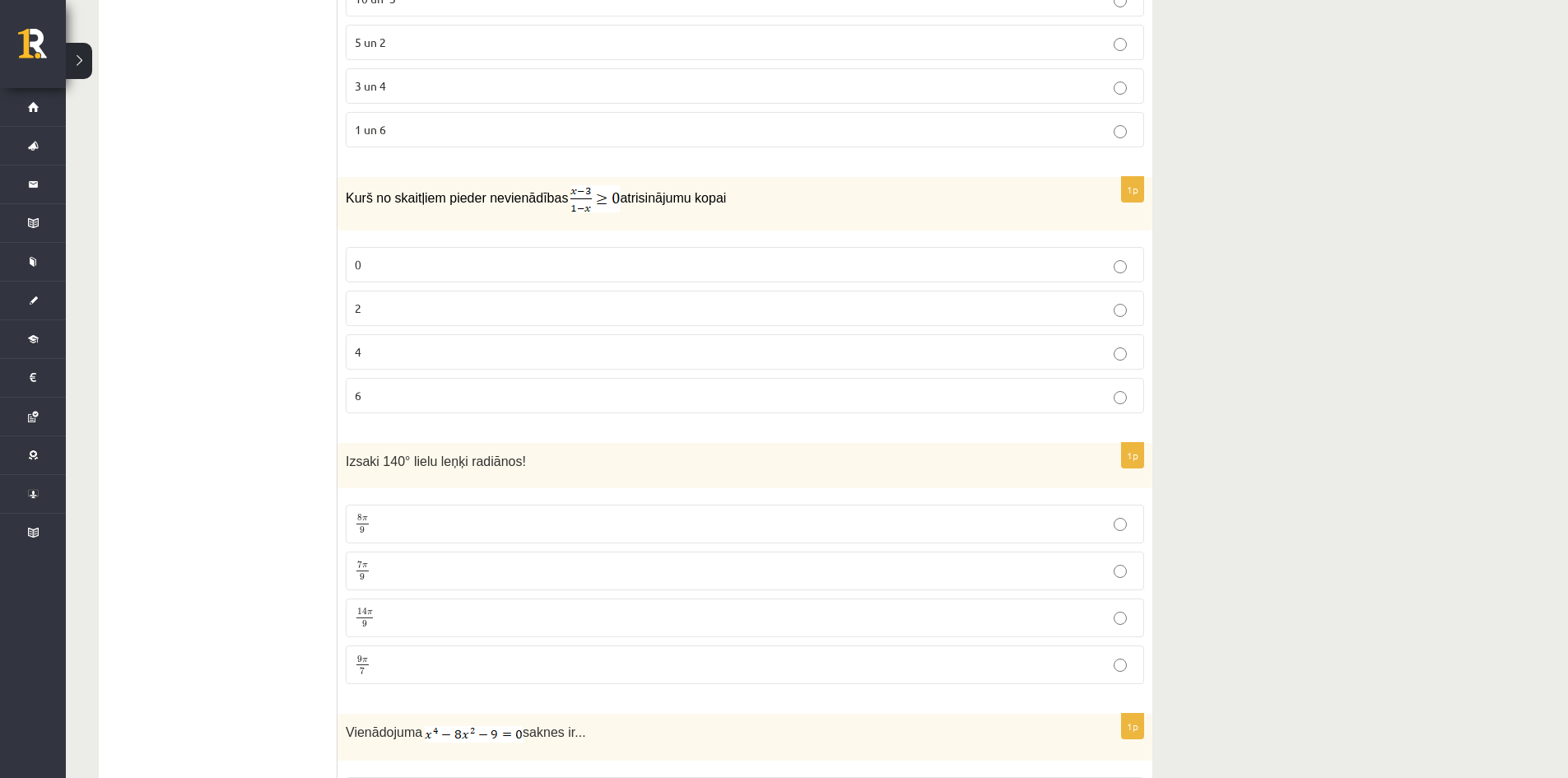
click at [699, 307] on p "2" at bounding box center [744, 308] width 780 height 17
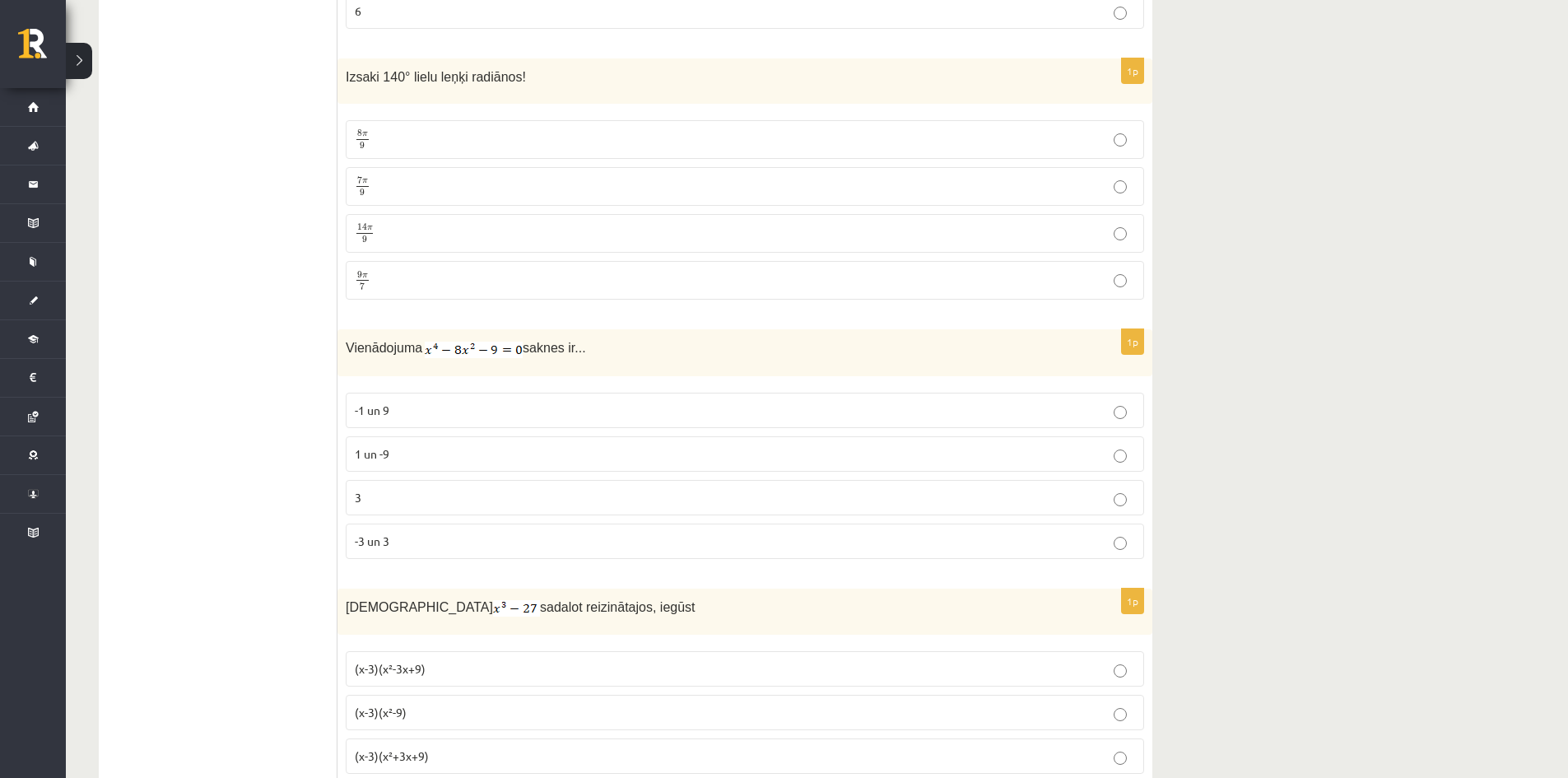
click at [416, 174] on label "7 π 9 7 π 9" at bounding box center [745, 186] width 798 height 39
click at [533, 542] on p "-3 un 3" at bounding box center [744, 541] width 780 height 17
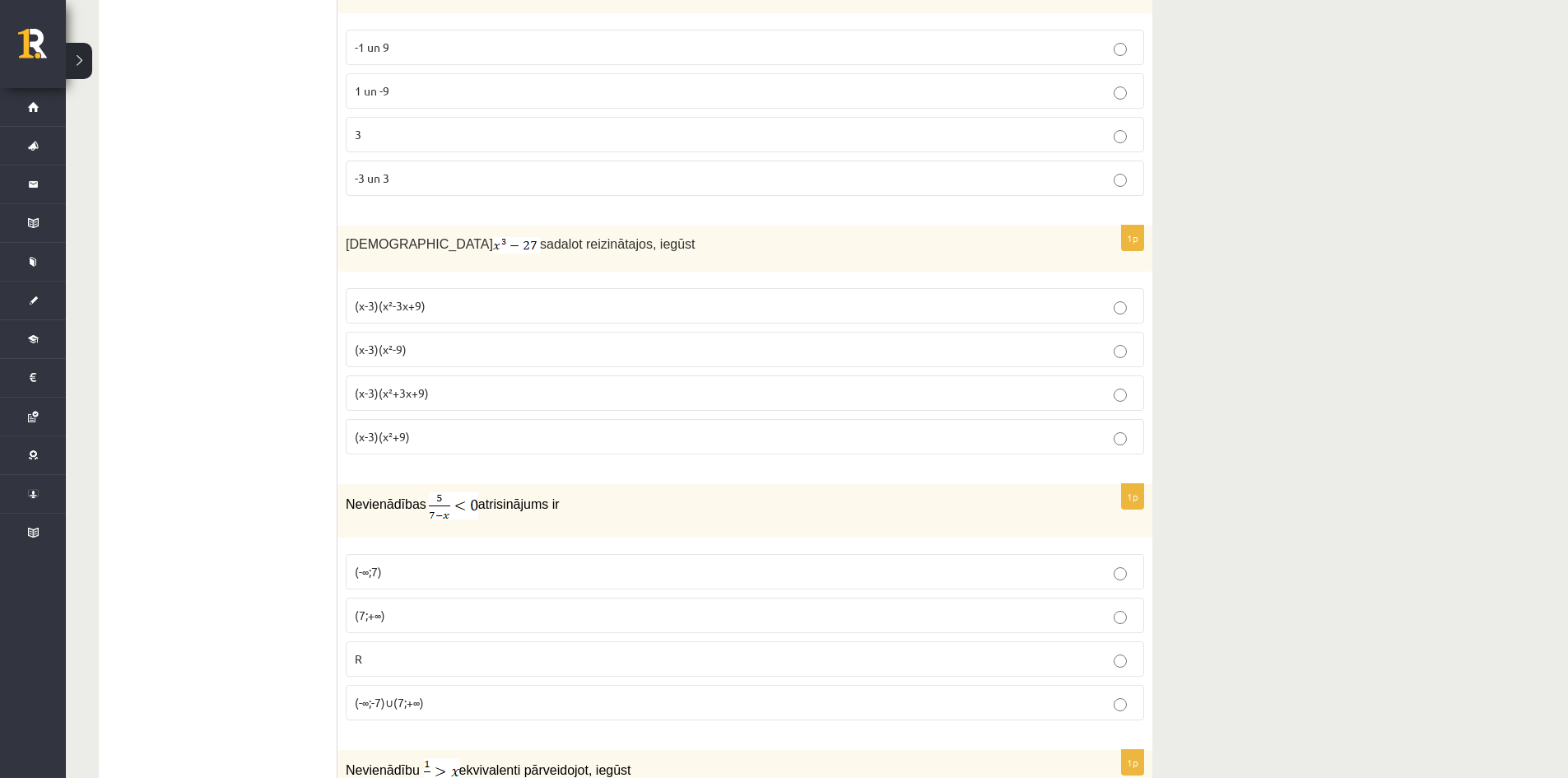
scroll to position [6144, 0]
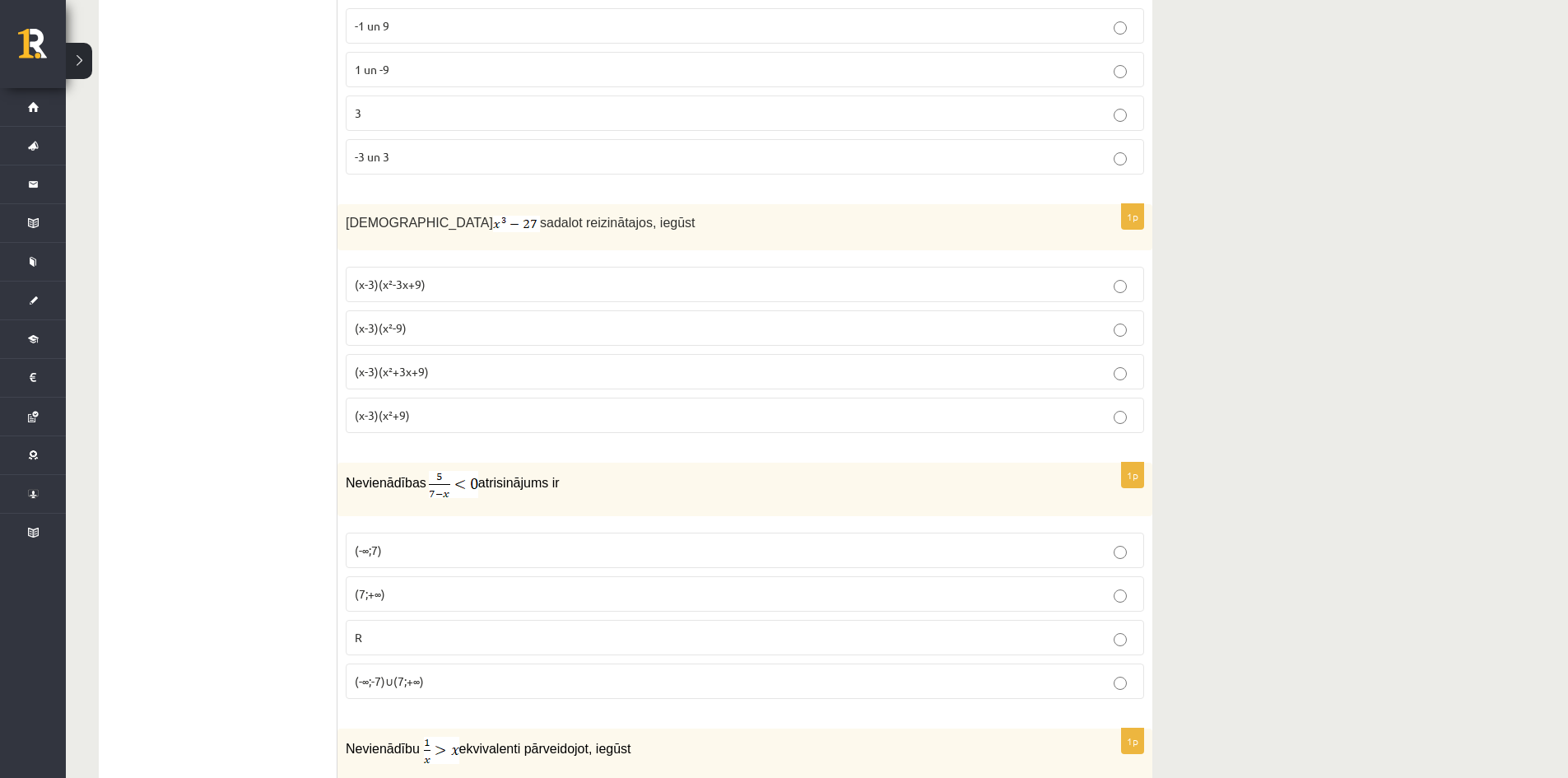
click at [684, 367] on p "(x-3)(x²+3x+9)" at bounding box center [744, 371] width 780 height 17
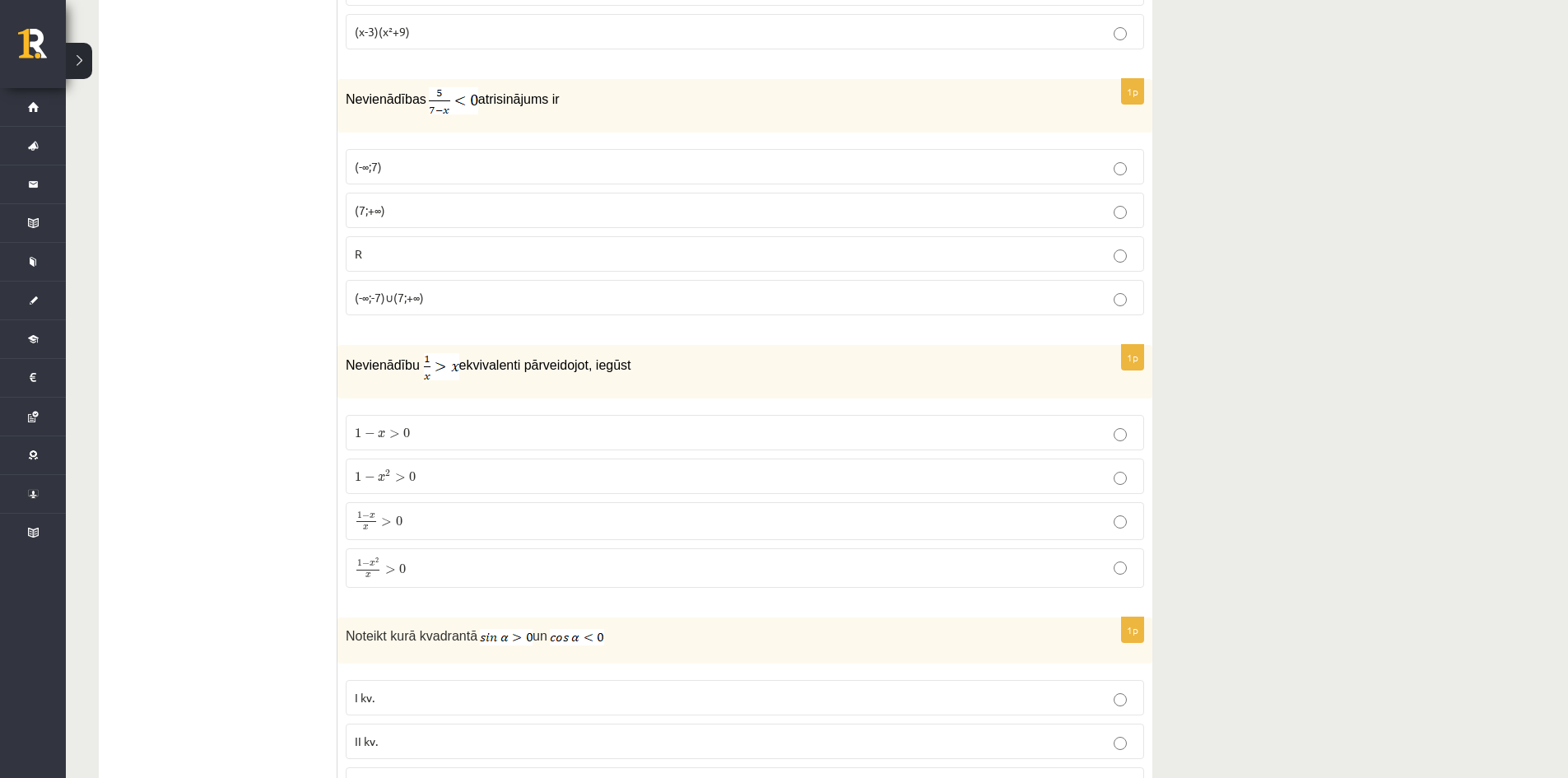
click at [397, 214] on p "(7;+∞)" at bounding box center [744, 210] width 780 height 17
click at [426, 559] on p "1 − x 2 x > 0 1 − x 2 x > 0" at bounding box center [744, 567] width 780 height 22
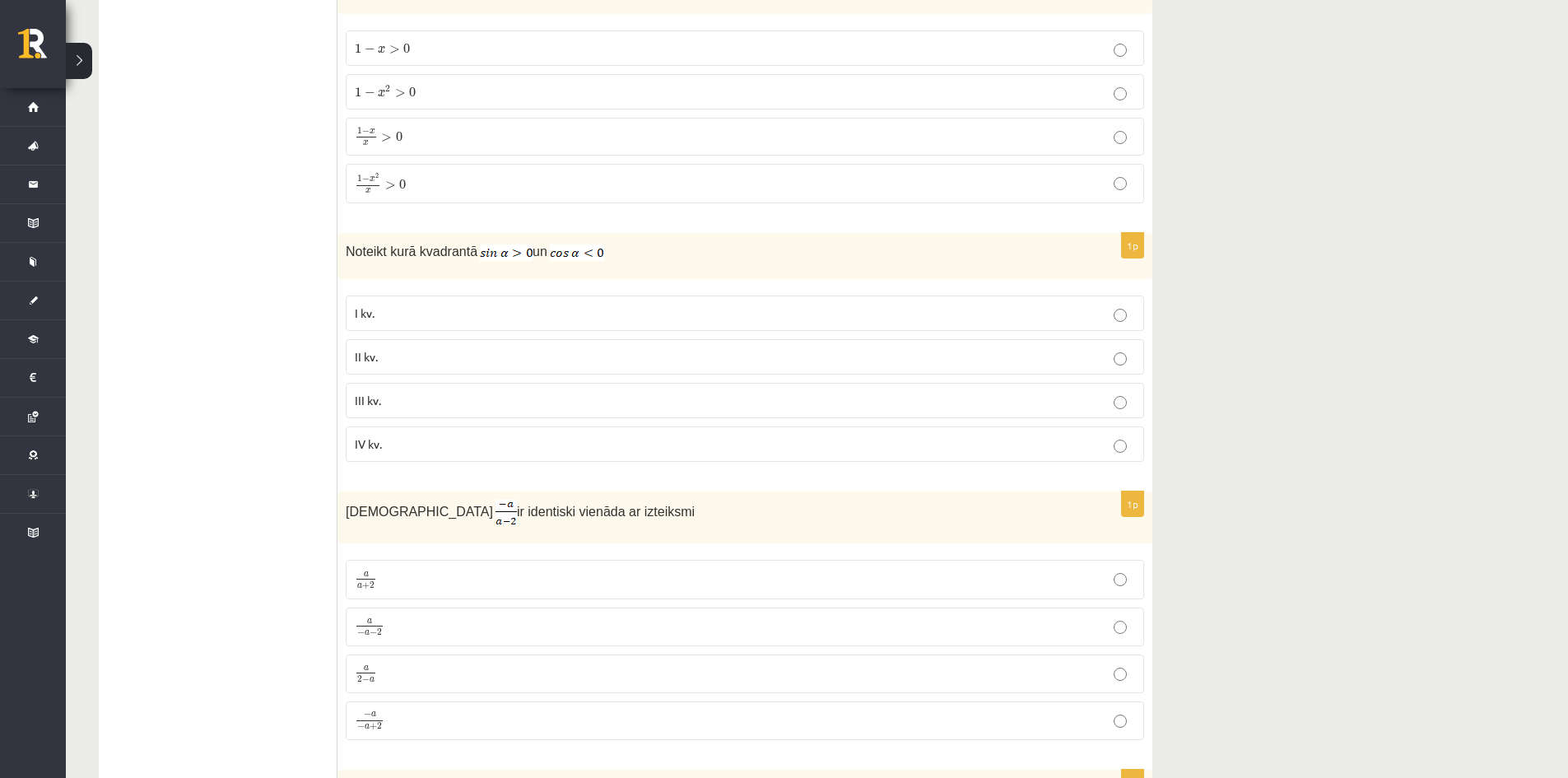
click at [421, 350] on p "II kv." at bounding box center [744, 356] width 780 height 17
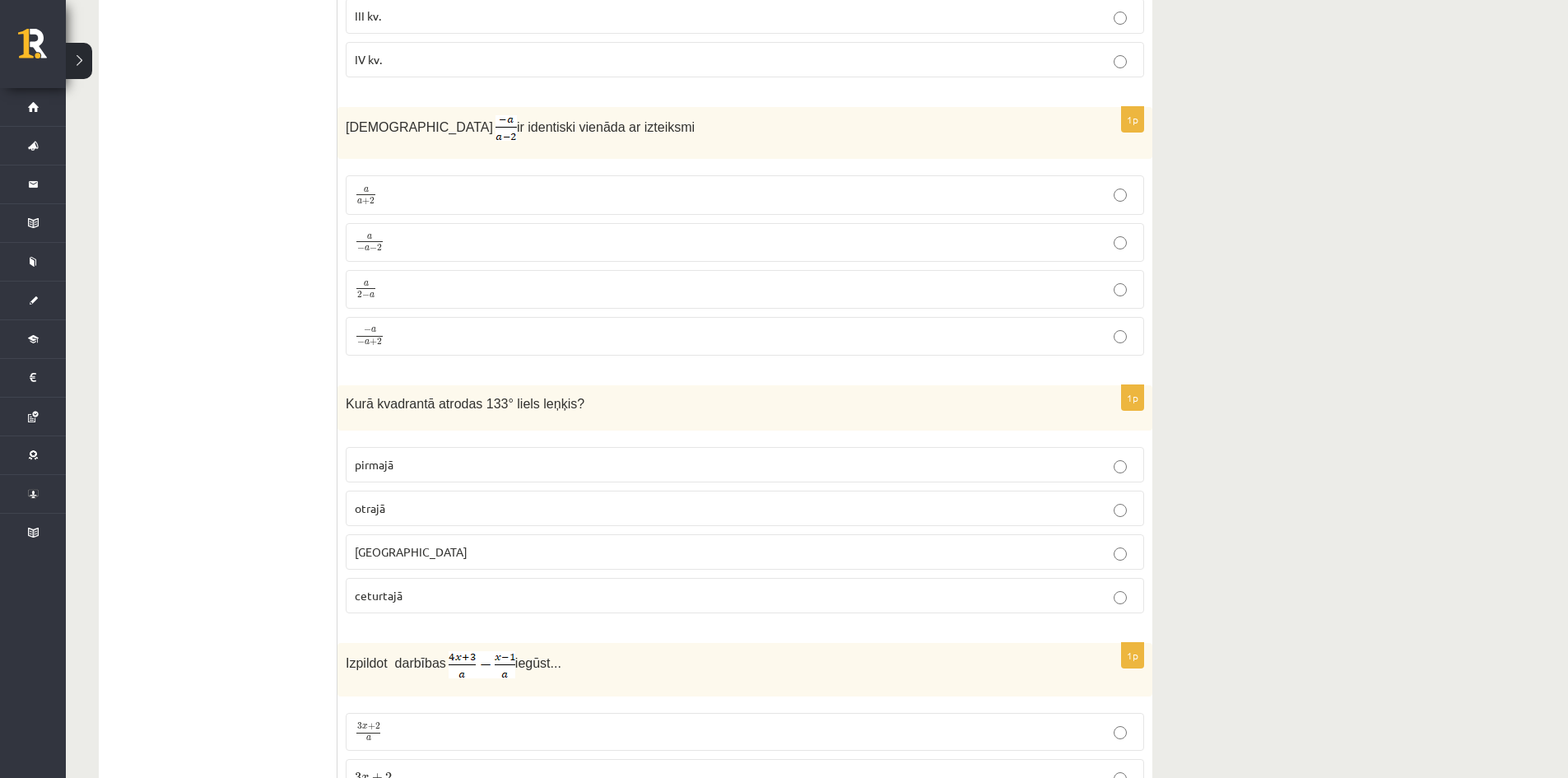
click at [408, 282] on p "a 2 − a a 2 − a" at bounding box center [744, 290] width 780 height 21
click at [407, 507] on p "otrajā" at bounding box center [744, 508] width 780 height 17
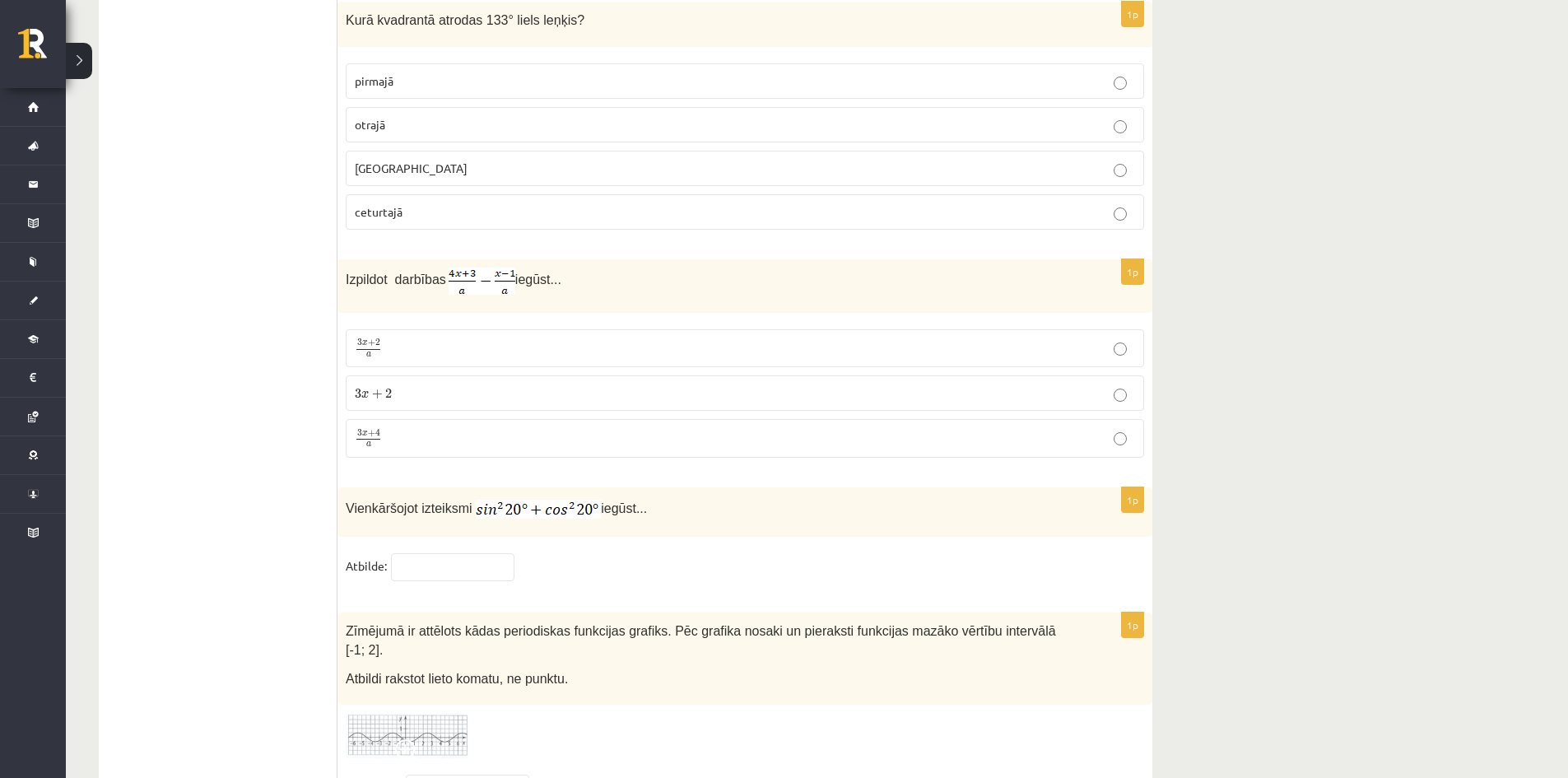
click at [446, 427] on p "3 x + 4 a 3 x + 4 a" at bounding box center [744, 438] width 780 height 21
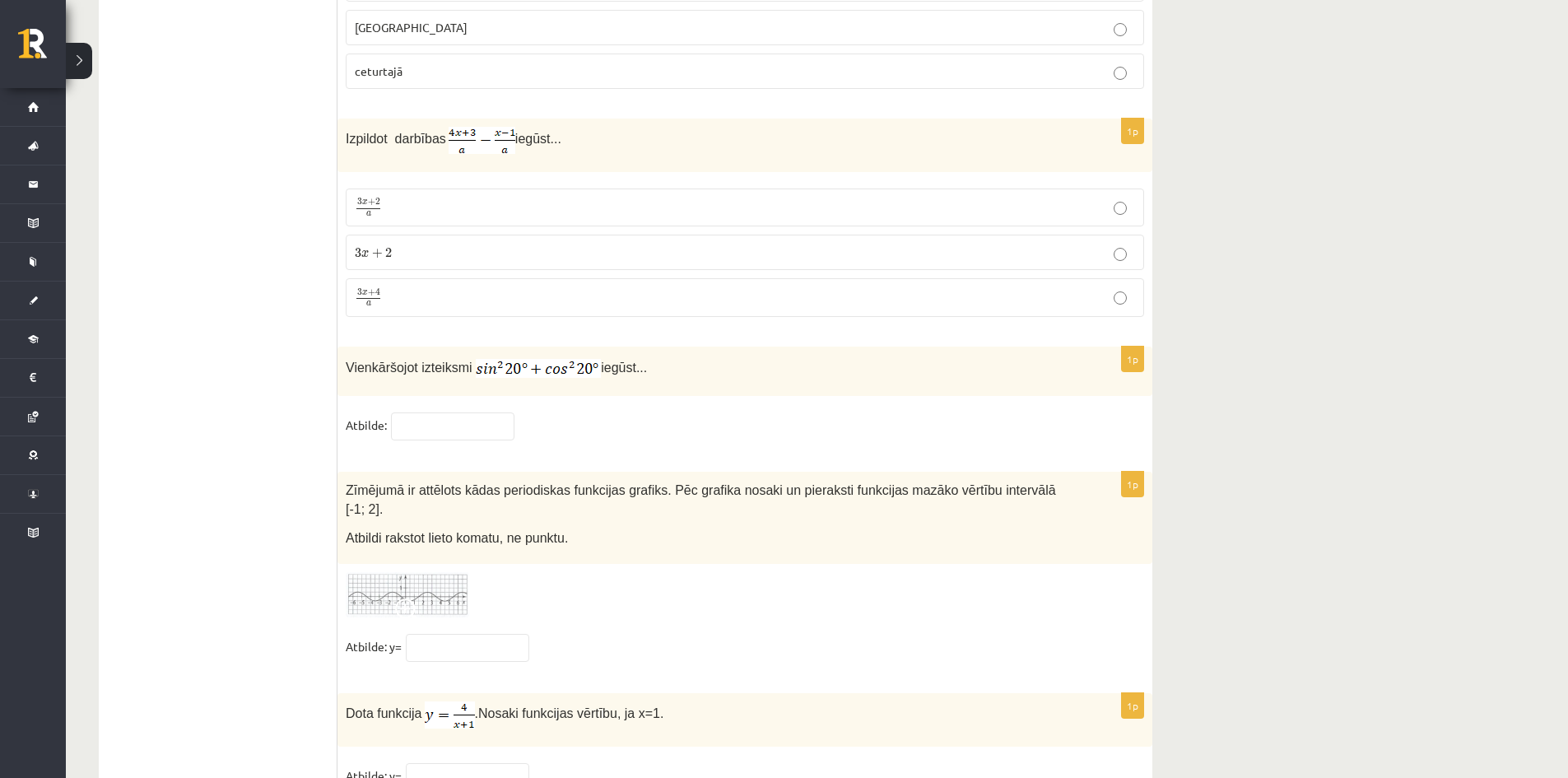
scroll to position [7877, 0]
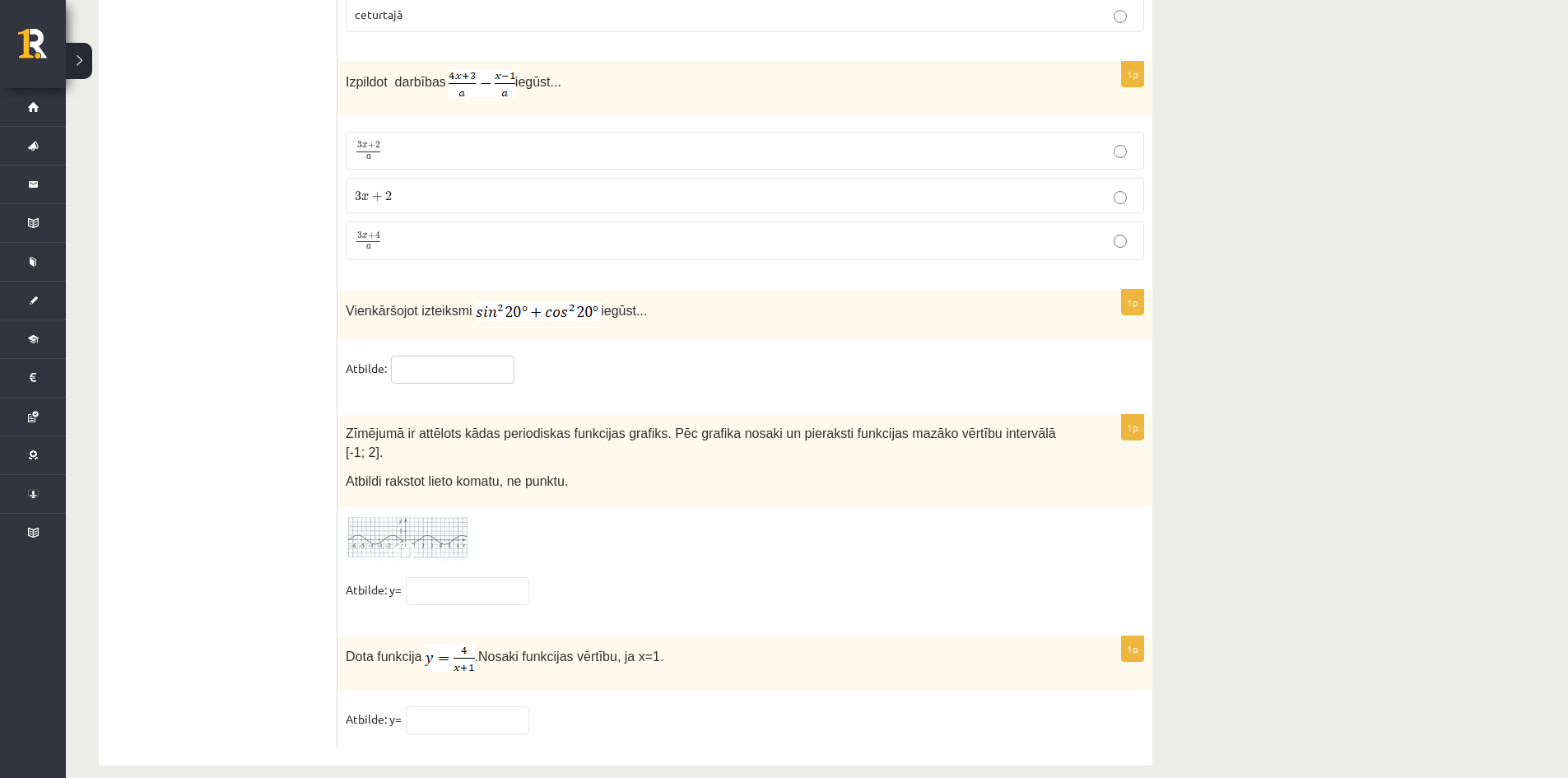
click at [451, 366] on input "text" at bounding box center [452, 369] width 124 height 28
type input "*"
click at [407, 541] on span at bounding box center [409, 555] width 27 height 27
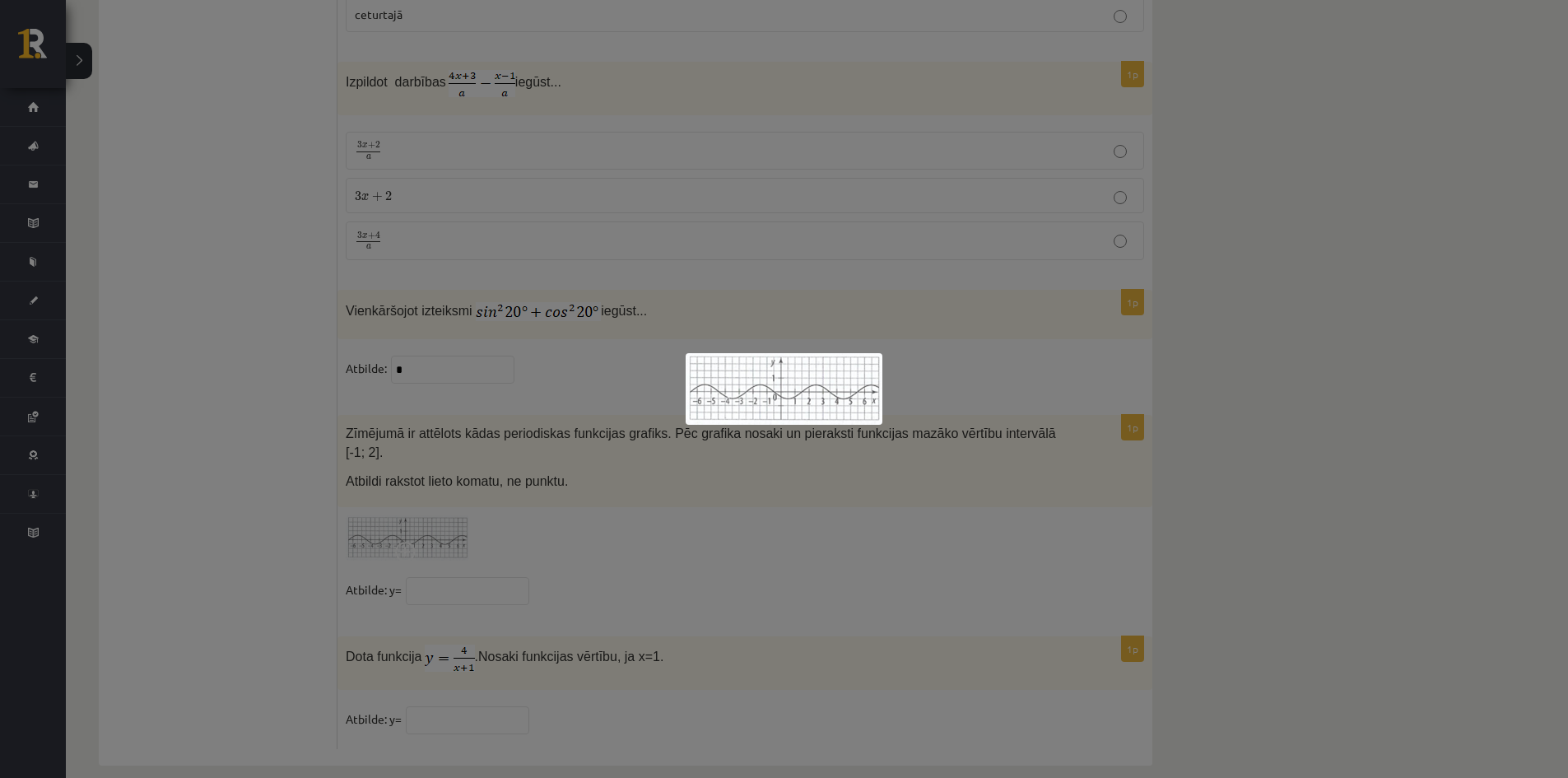
click at [489, 565] on div at bounding box center [784, 389] width 1568 height 778
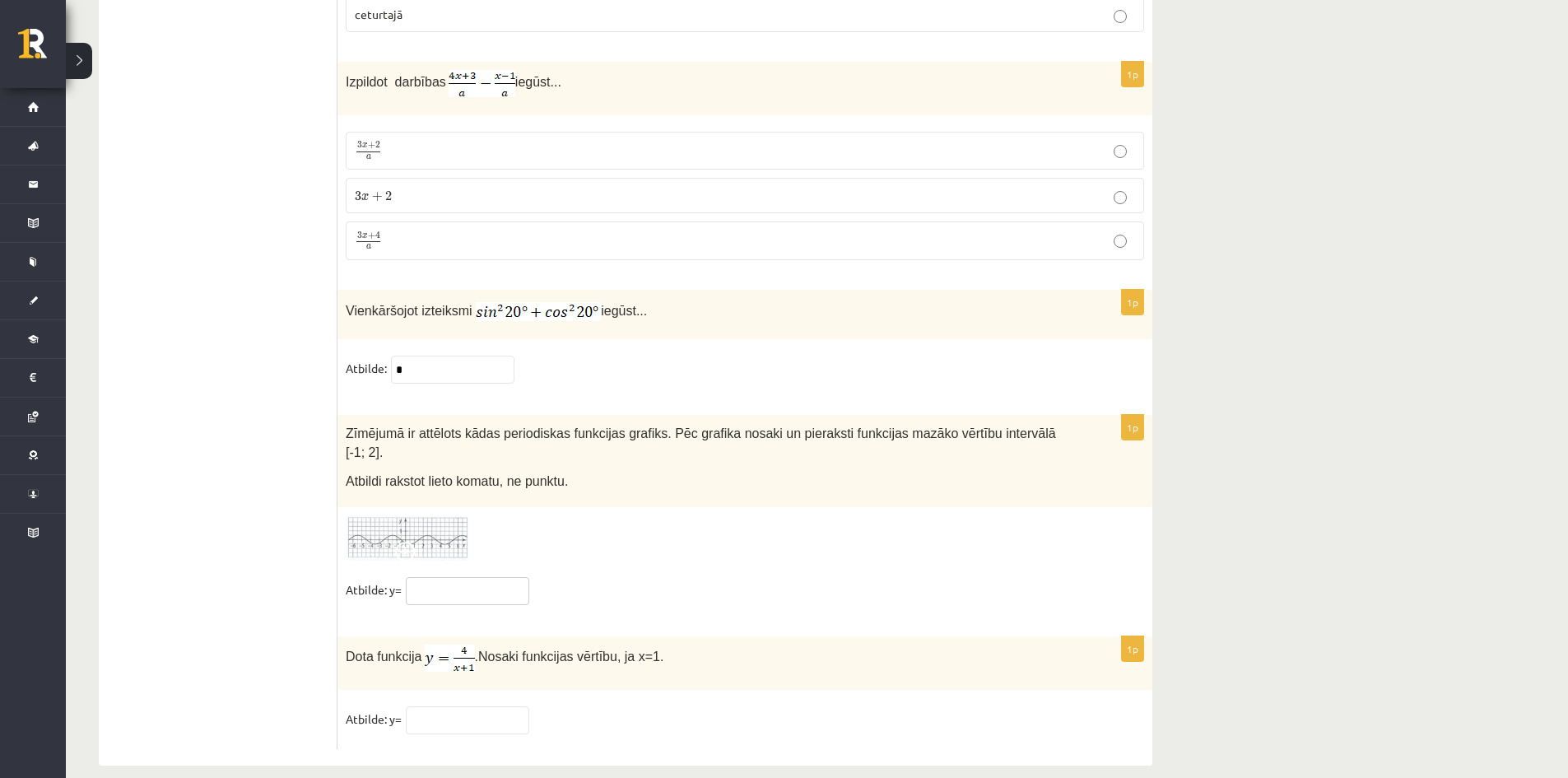
click at [473, 577] on input "text" at bounding box center [468, 590] width 124 height 28
type input "****"
click at [452, 706] on input "text" at bounding box center [468, 719] width 124 height 28
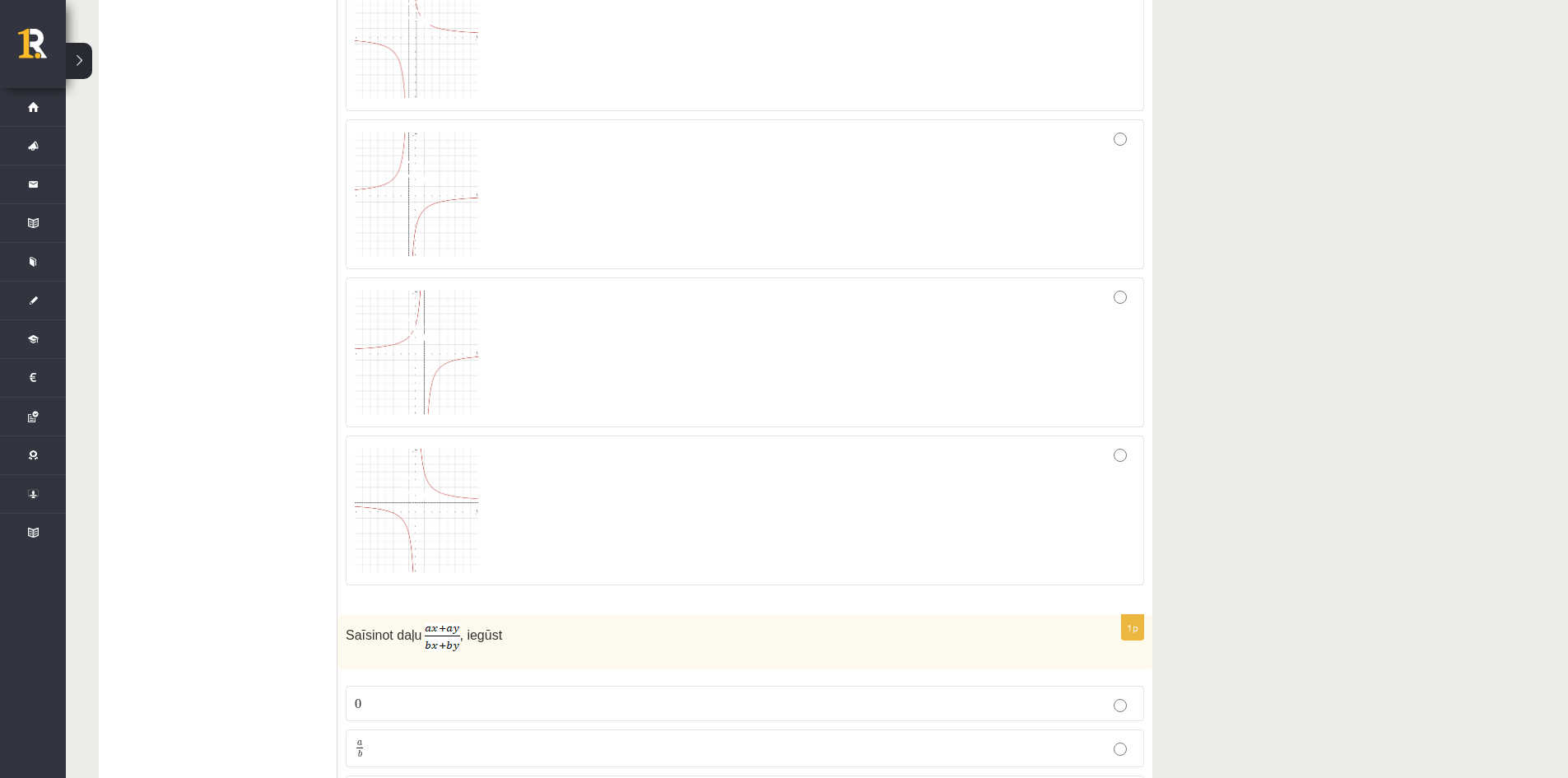
scroll to position [0, 0]
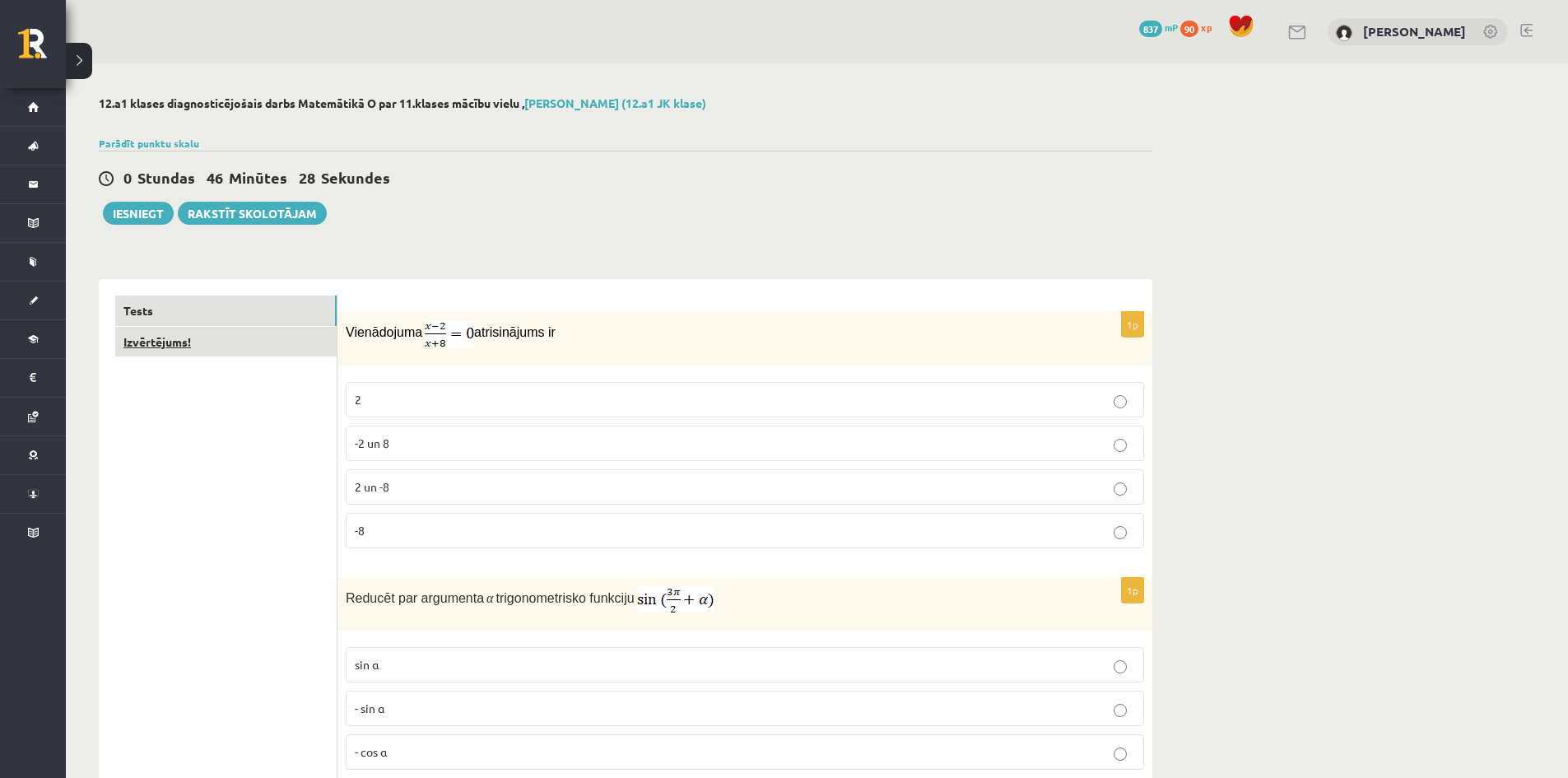
type input "*"
click at [206, 346] on link "Izvērtējums!" at bounding box center [225, 342] width 221 height 30
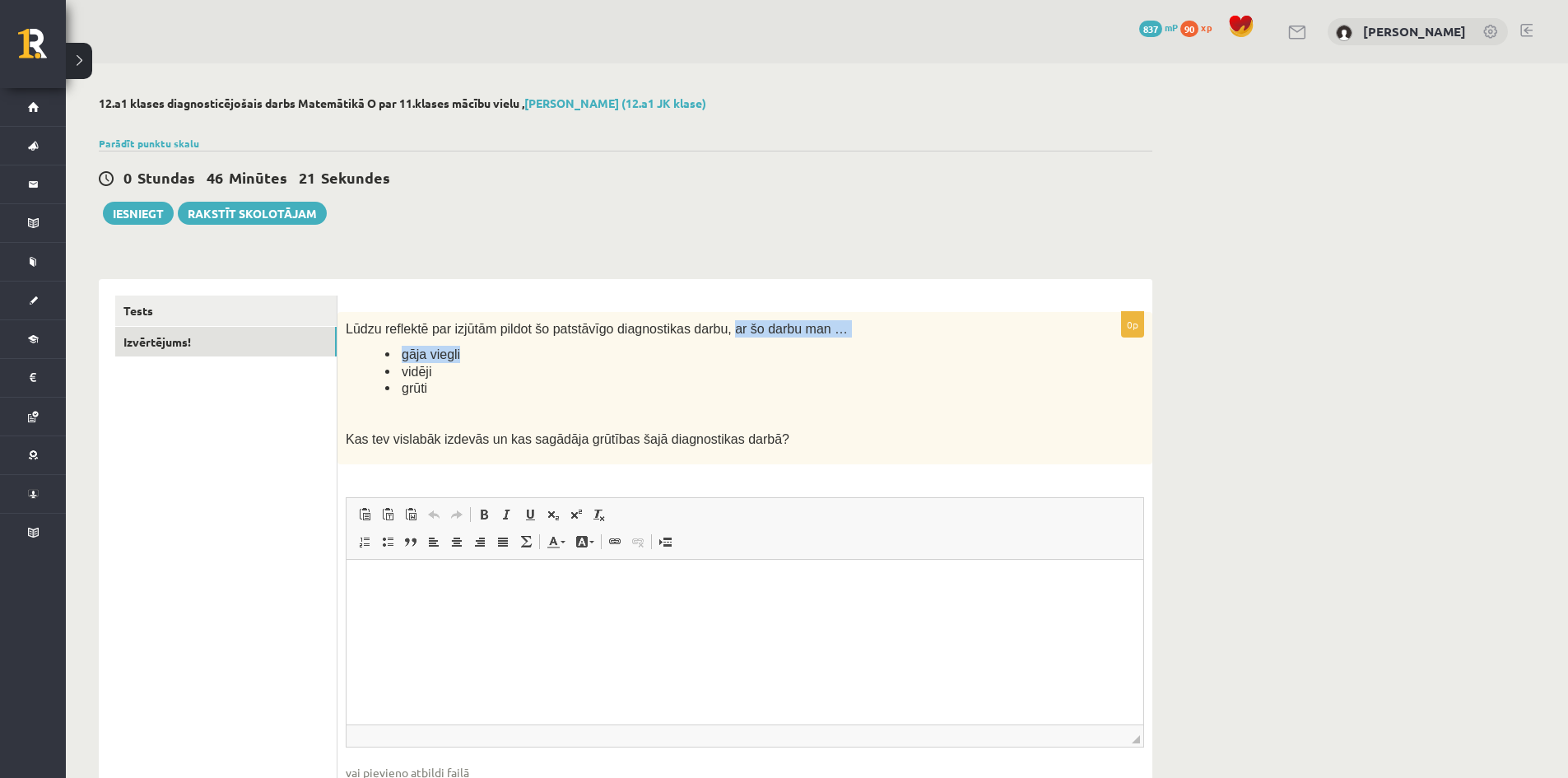
drag, startPoint x: 701, startPoint y: 329, endPoint x: 708, endPoint y: 351, distance: 23.1
click at [708, 351] on div "Lūdzu reflektē par izjūtām pildot šo patstāvīgo diagnostikas darbu, ar šo darbu…" at bounding box center [745, 388] width 815 height 152
copy div "ar šo darbu man … gāja viegli"
click at [452, 609] on html at bounding box center [745, 583] width 796 height 50
paste body "Bagātinātā teksta redaktors, wiswyg-editor-user-answer-47024781539140"
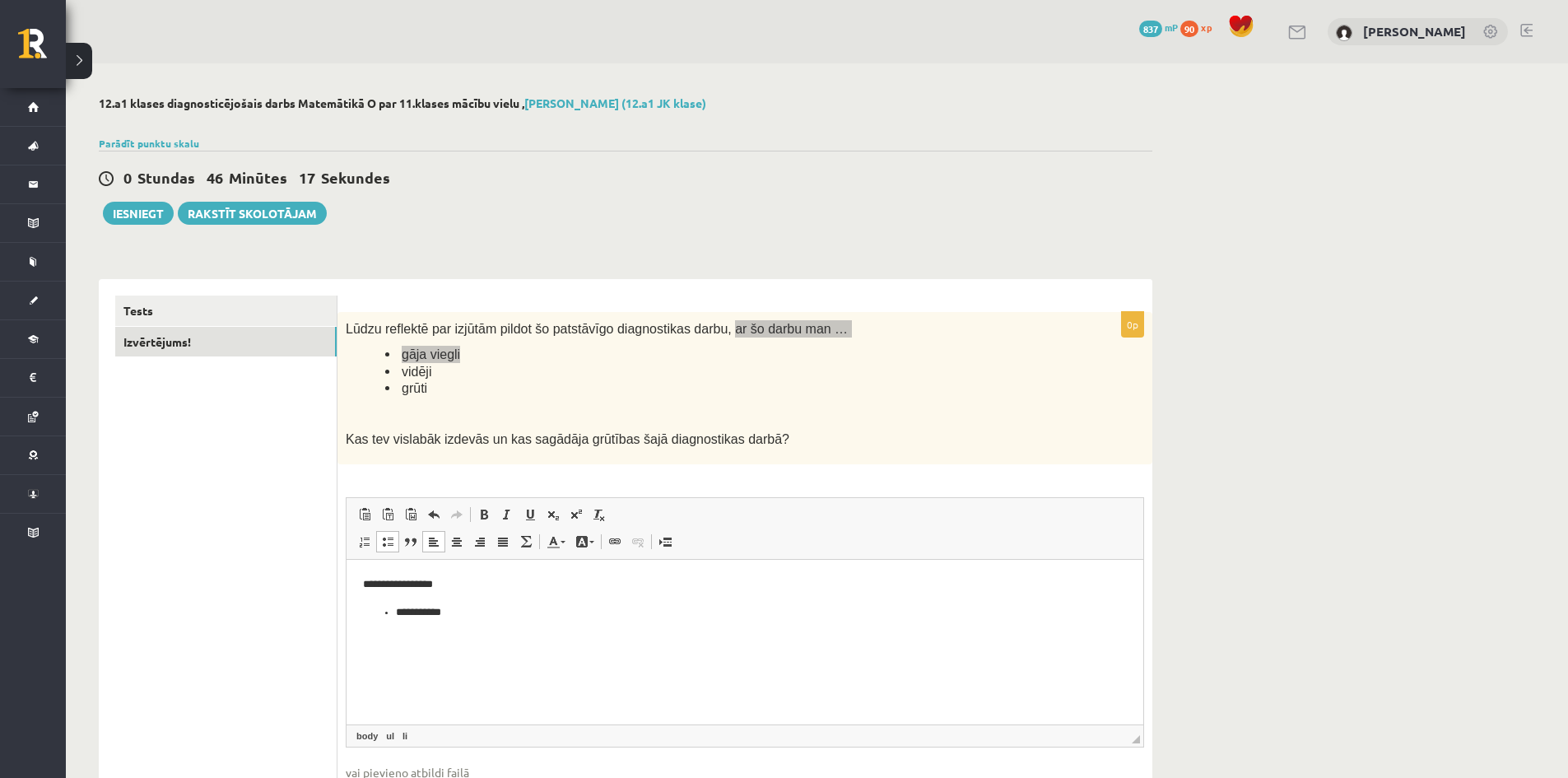
click at [467, 584] on p "**********" at bounding box center [745, 583] width 764 height 17
click at [398, 608] on li "**********" at bounding box center [745, 612] width 698 height 17
click at [367, 579] on p "**********" at bounding box center [745, 583] width 764 height 17
click at [526, 583] on p "**********" at bounding box center [745, 583] width 764 height 17
click at [531, 388] on li "grūti" at bounding box center [723, 388] width 677 height 17
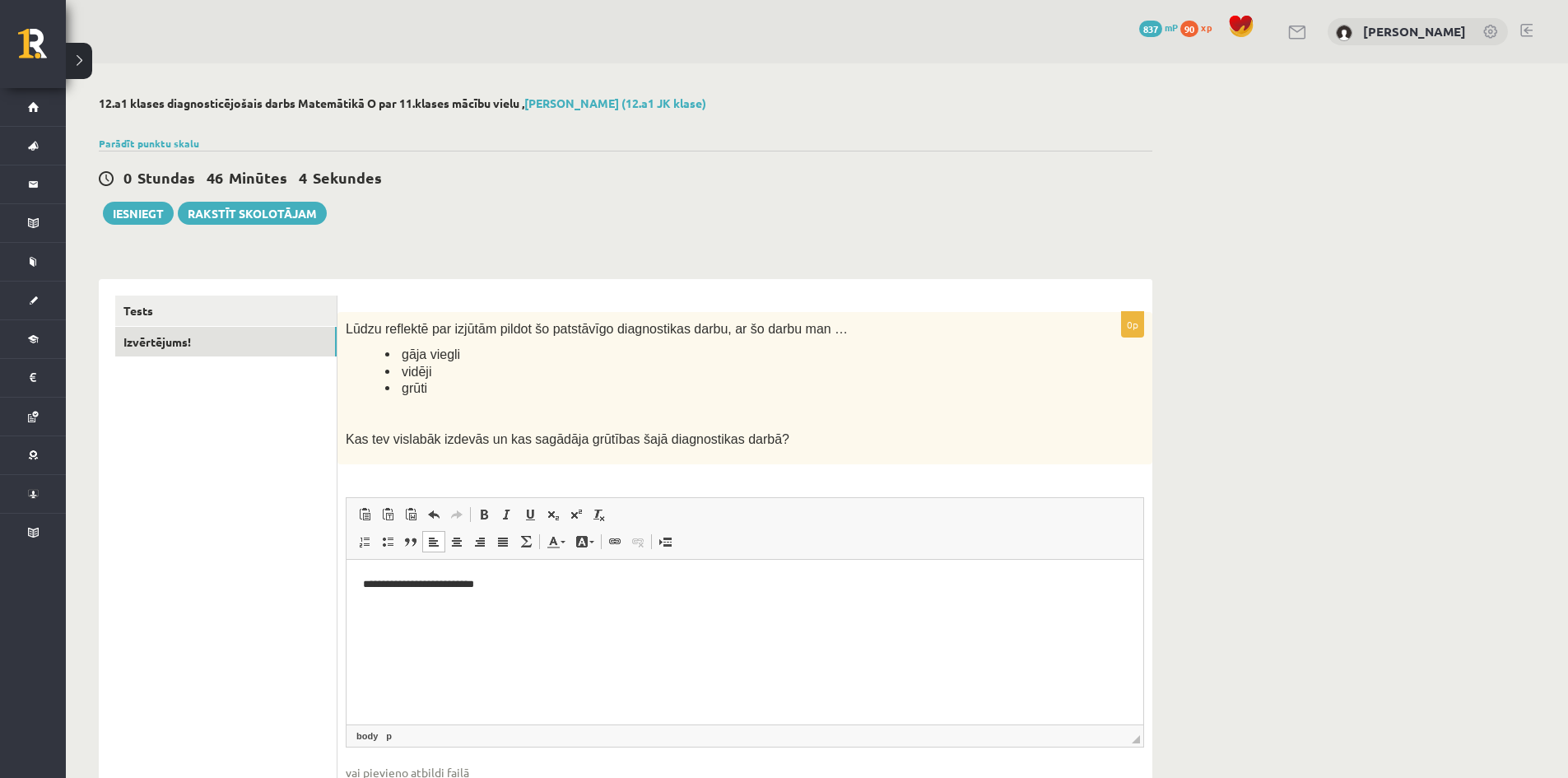
click at [507, 587] on p "**********" at bounding box center [745, 583] width 764 height 17
click at [142, 220] on button "Iesniegt" at bounding box center [138, 213] width 70 height 23
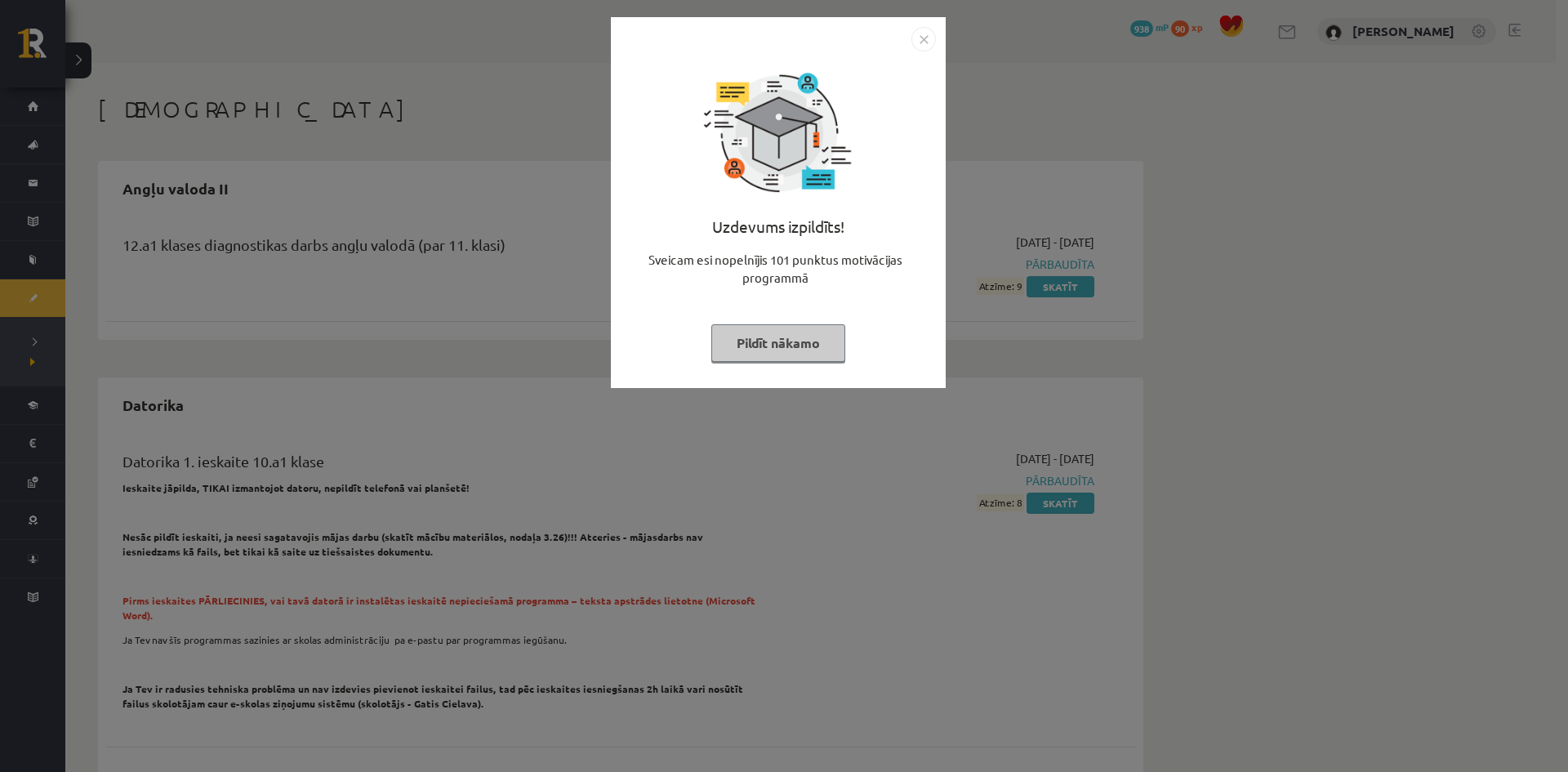
click at [777, 345] on button "Pildīt nākamo" at bounding box center [778, 343] width 134 height 38
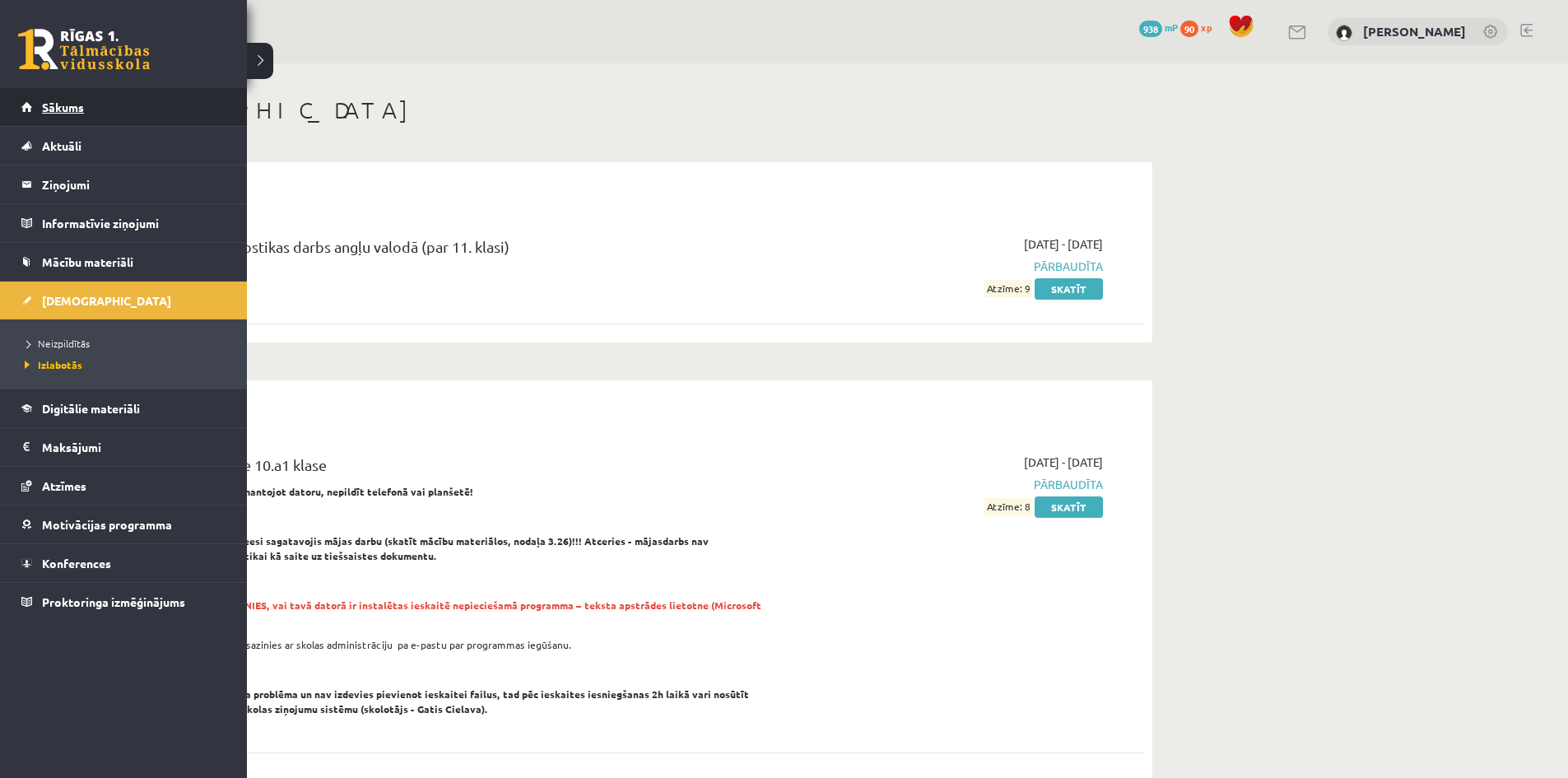
click at [129, 107] on link "Sākums" at bounding box center [124, 107] width 205 height 38
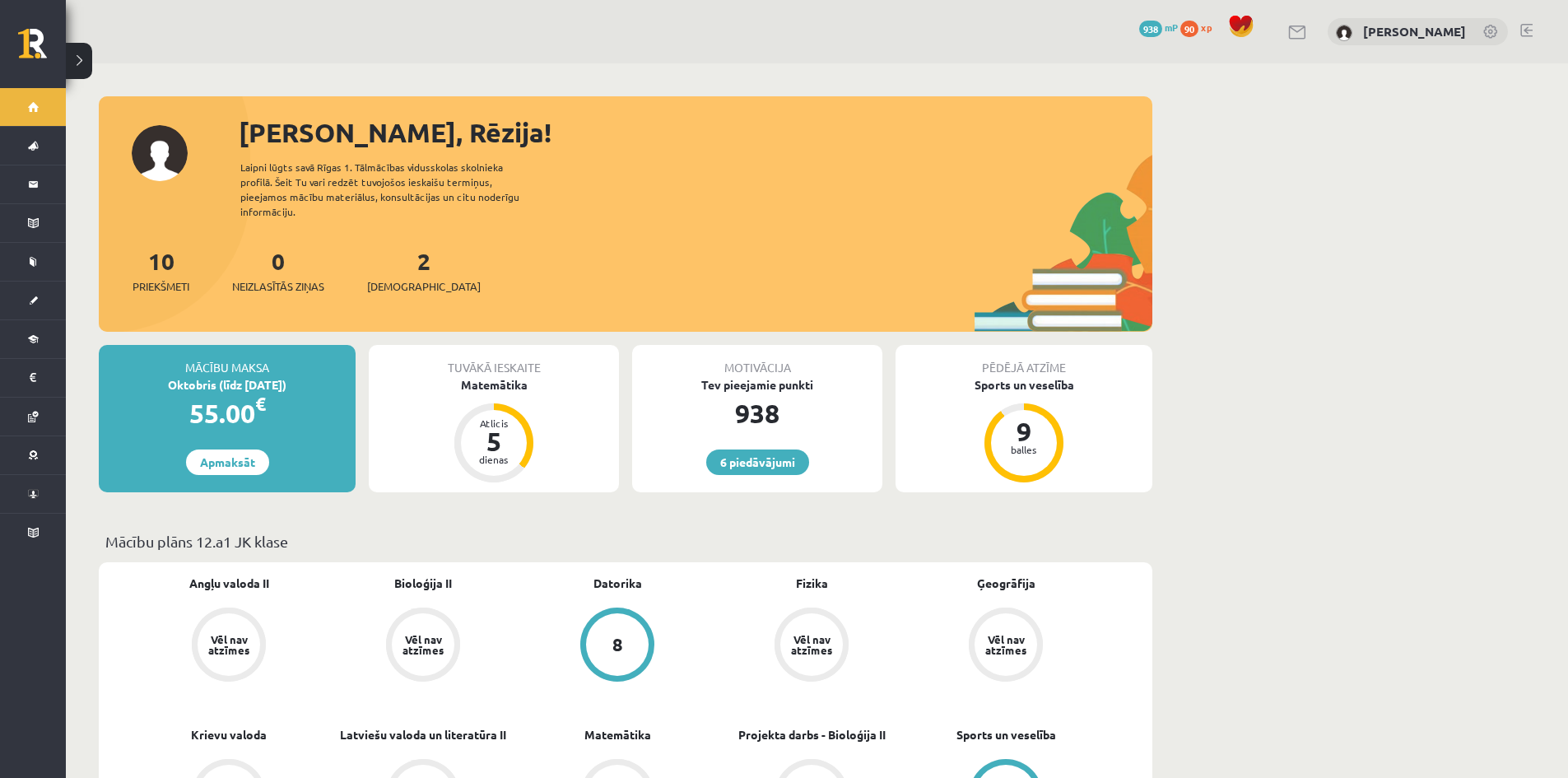
scroll to position [385, 0]
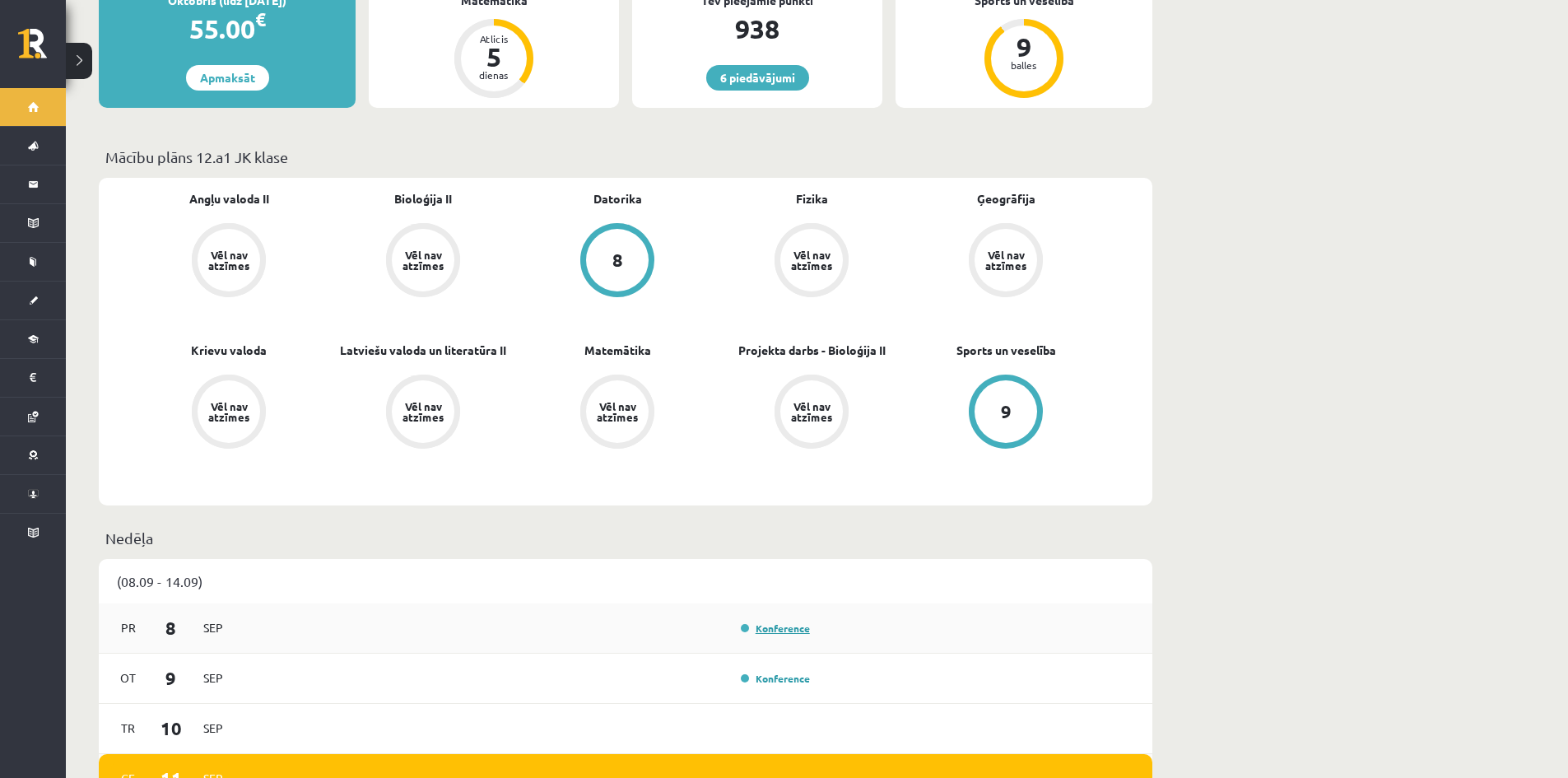
click at [772, 621] on link "Konference" at bounding box center [775, 628] width 69 height 13
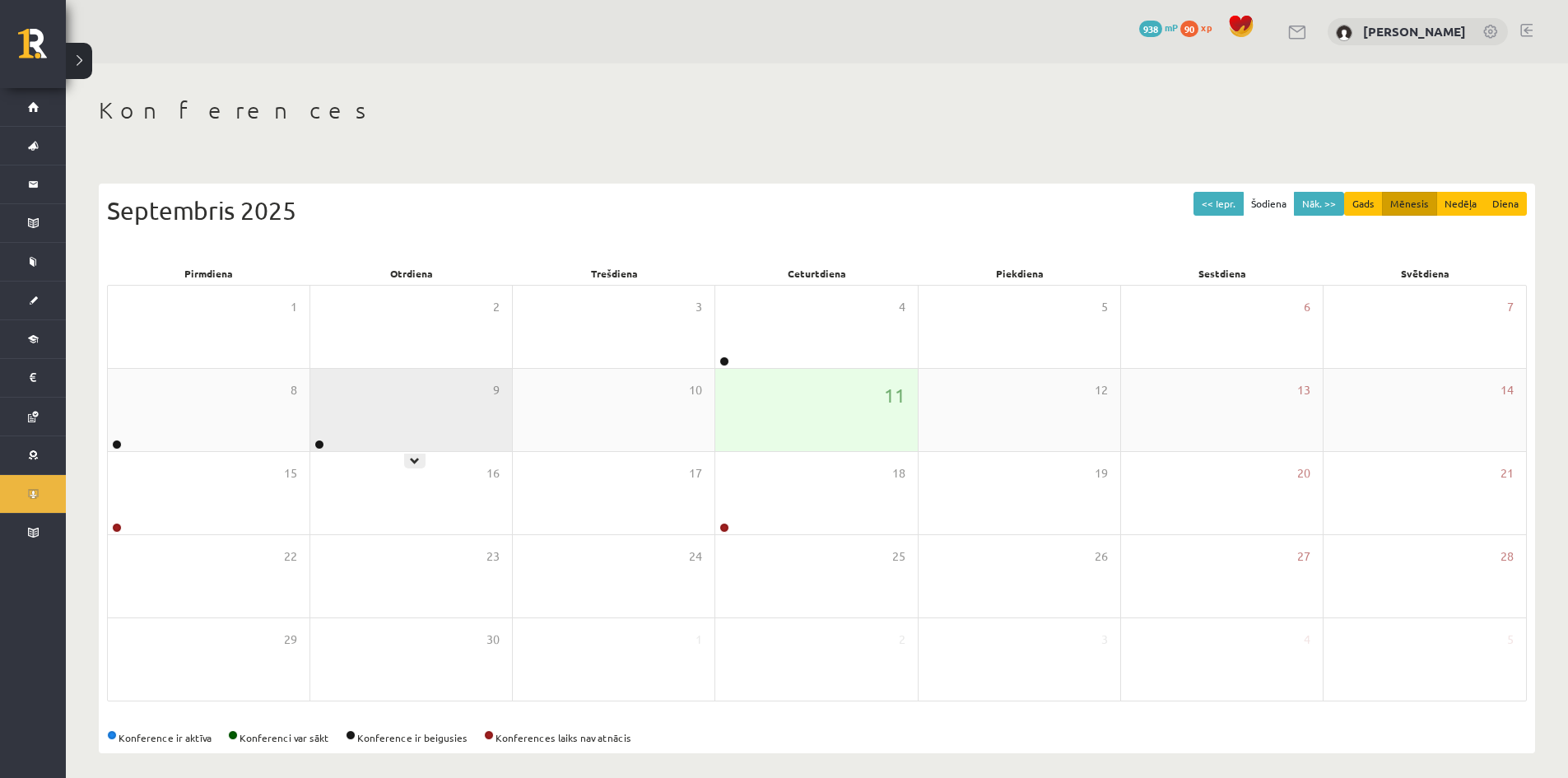
click at [370, 421] on div "9" at bounding box center [411, 409] width 201 height 83
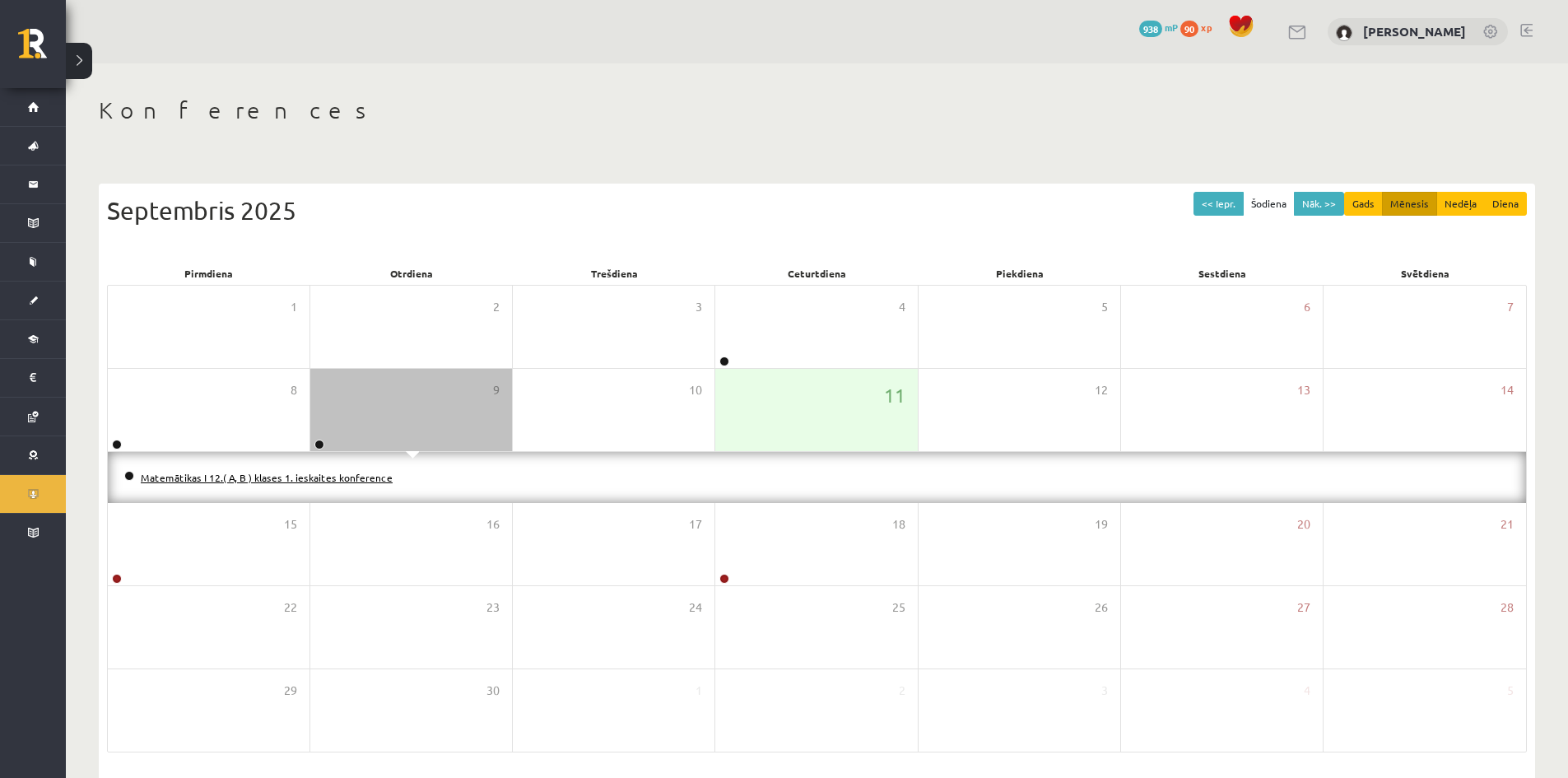
click at [332, 479] on link "Matemātikas I 12.( A, B ) klases 1. ieskaites konference" at bounding box center [266, 477] width 252 height 13
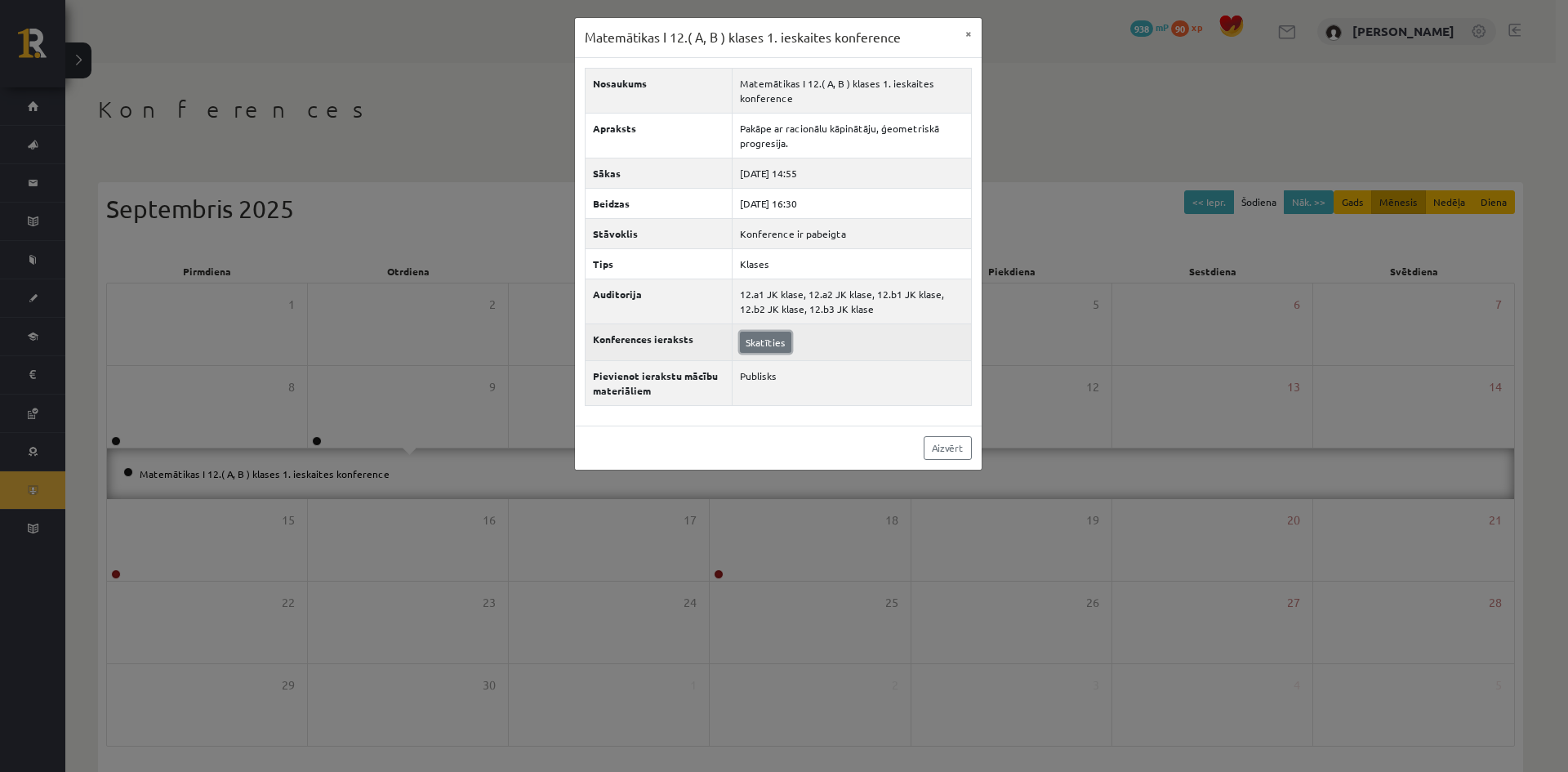
click at [751, 339] on link "Skatīties" at bounding box center [766, 342] width 52 height 22
